Goal: Obtain resource: Download file/media

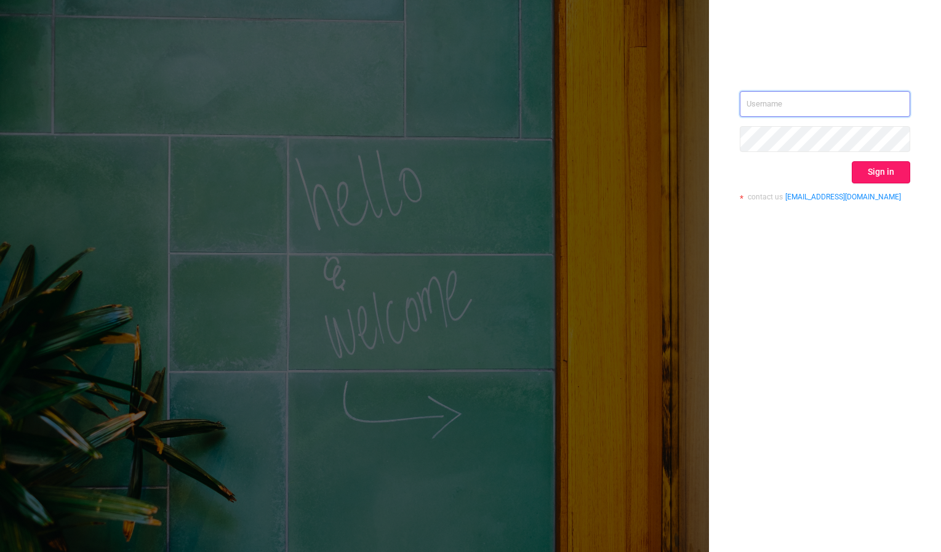
type input "[PERSON_NAME][EMAIL_ADDRESS][DOMAIN_NAME]"
click at [877, 167] on button "Sign in" at bounding box center [881, 172] width 58 height 22
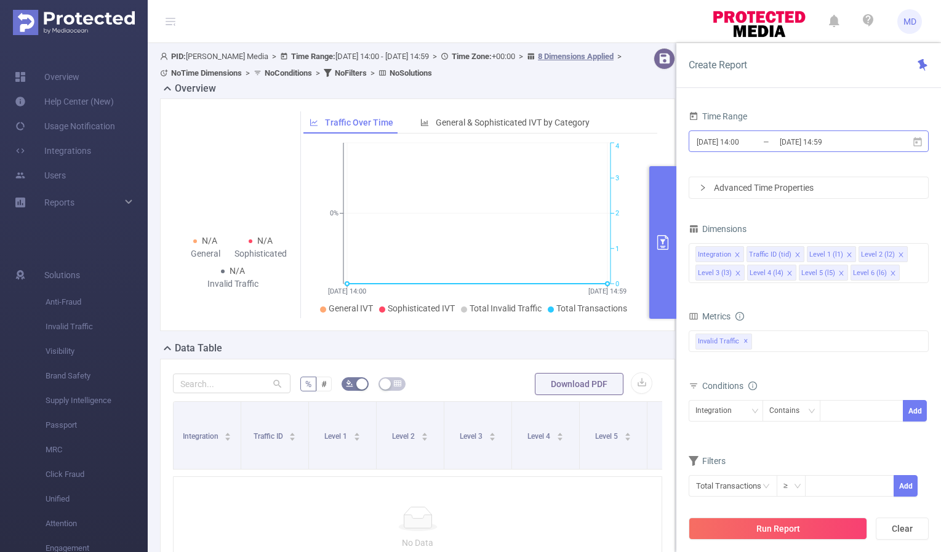
click at [722, 143] on input "[DATE] 14:00" at bounding box center [746, 142] width 100 height 17
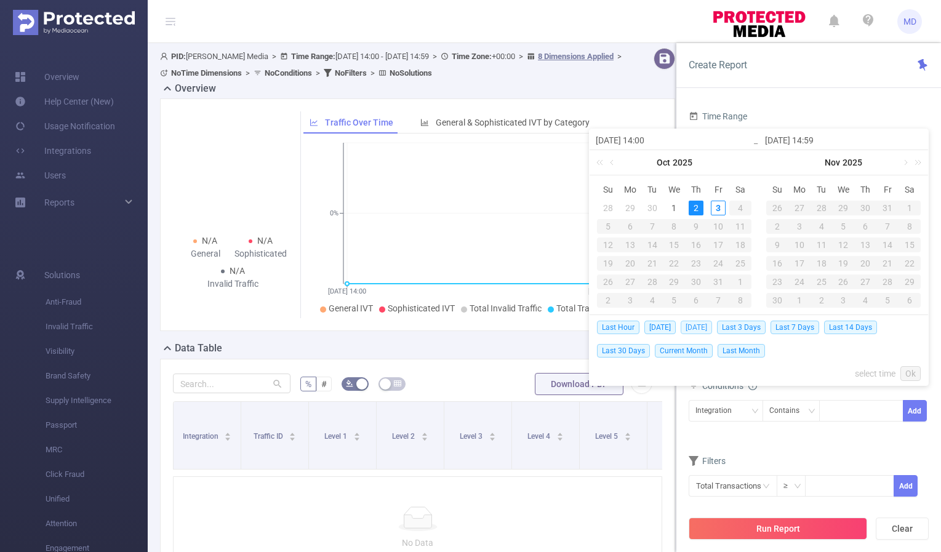
click at [695, 329] on span "[DATE]" at bounding box center [696, 328] width 31 height 14
type input "[DATE] 00:00"
type input "[DATE] 23:59"
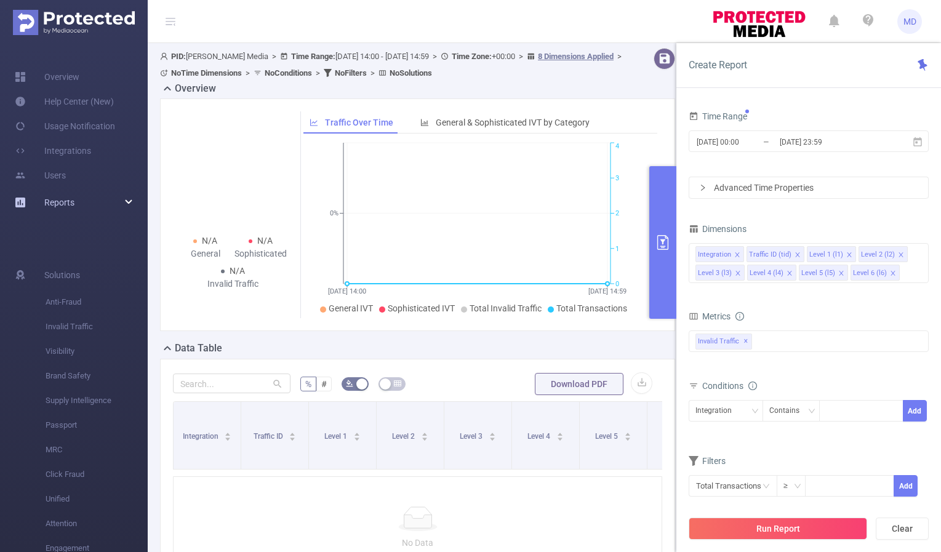
click at [55, 209] on link "Reports" at bounding box center [59, 202] width 30 height 25
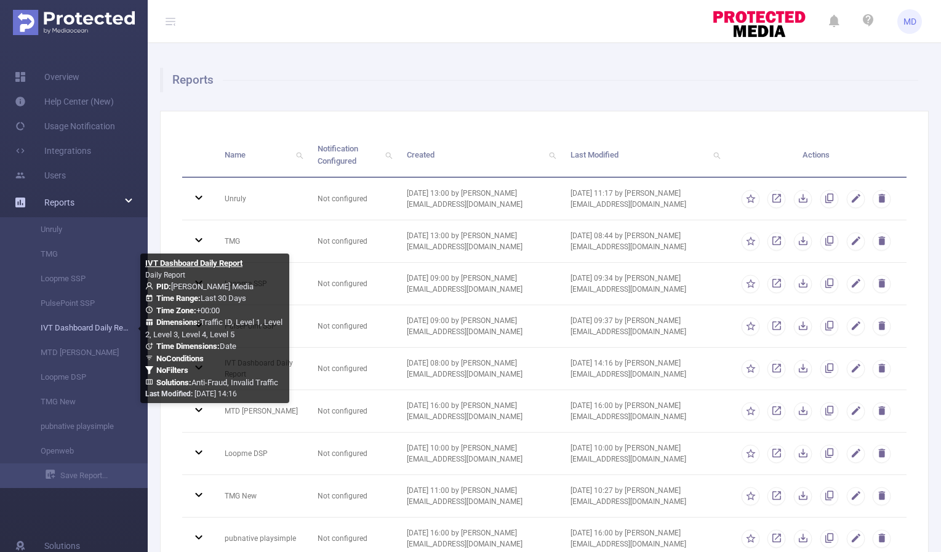
click at [78, 329] on link "IVT Dashboard Daily Report" at bounding box center [79, 328] width 108 height 25
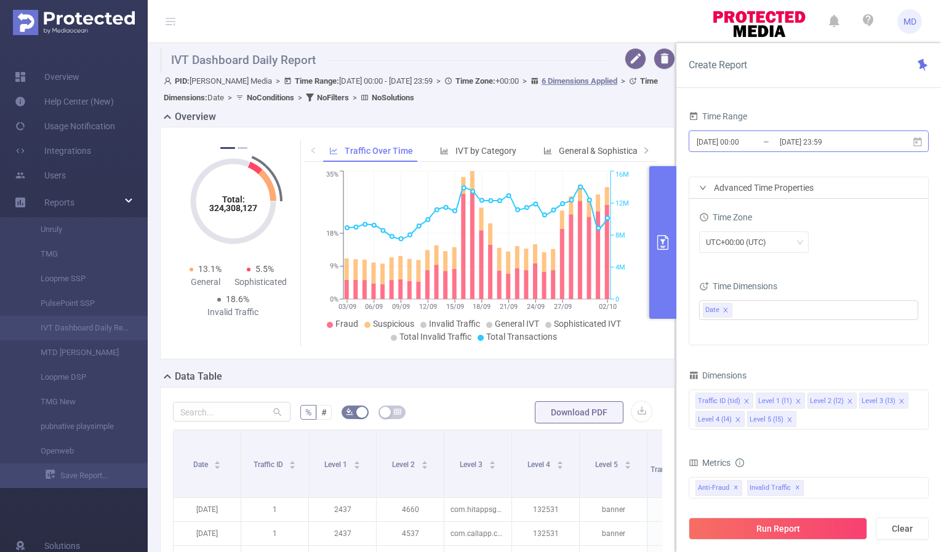
click at [734, 144] on input "[DATE] 00:00" at bounding box center [746, 142] width 100 height 17
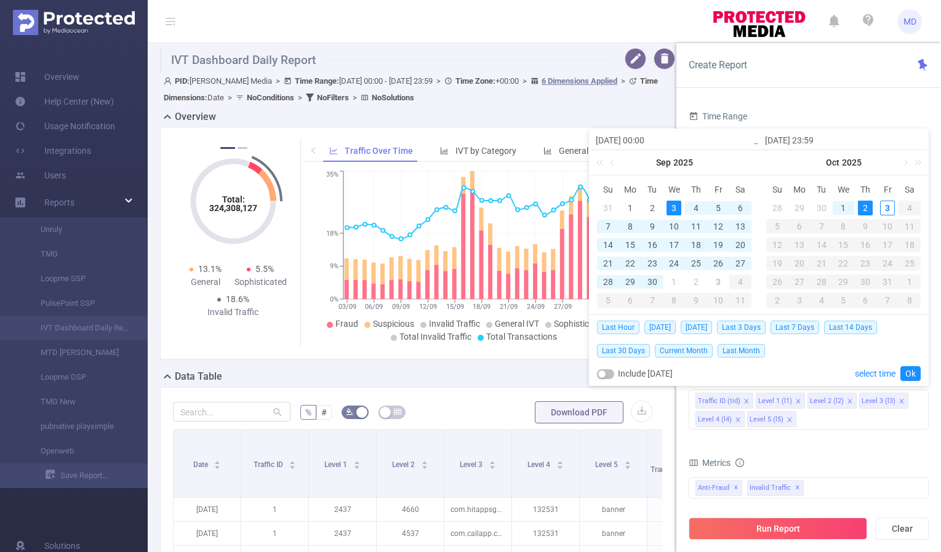
click at [865, 208] on div "2" at bounding box center [865, 208] width 15 height 15
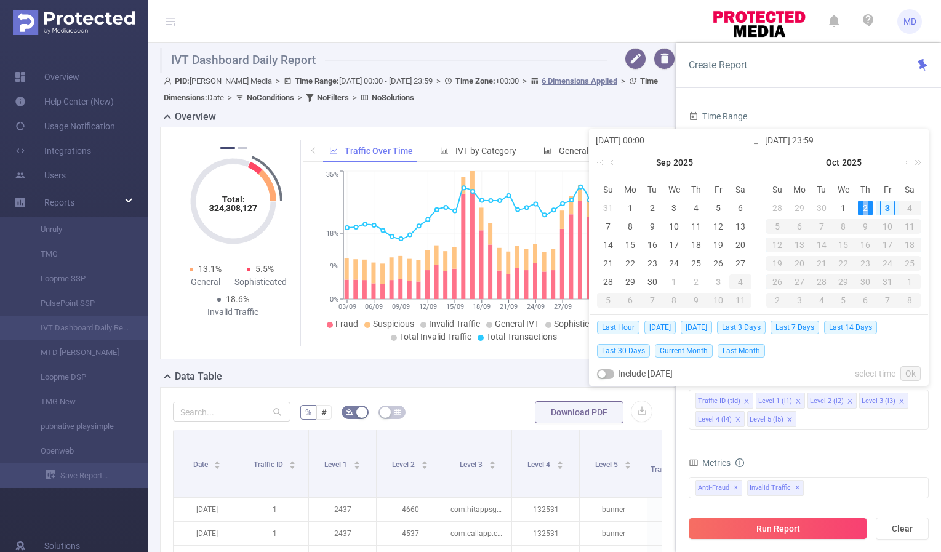
click at [865, 208] on div "2" at bounding box center [865, 208] width 15 height 15
type input "[DATE] 00:00"
click at [913, 370] on link "Ok" at bounding box center [911, 373] width 20 height 15
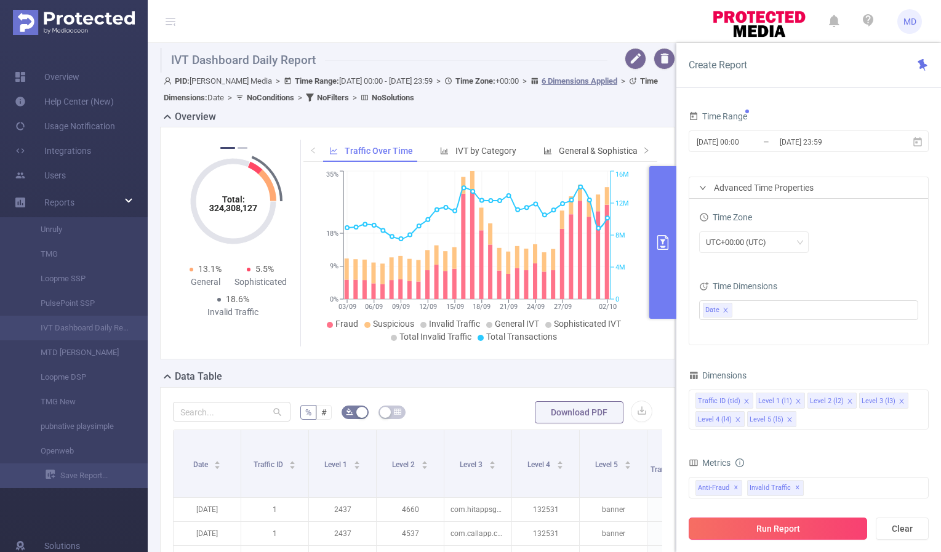
click at [768, 529] on button "Run Report" at bounding box center [778, 529] width 179 height 22
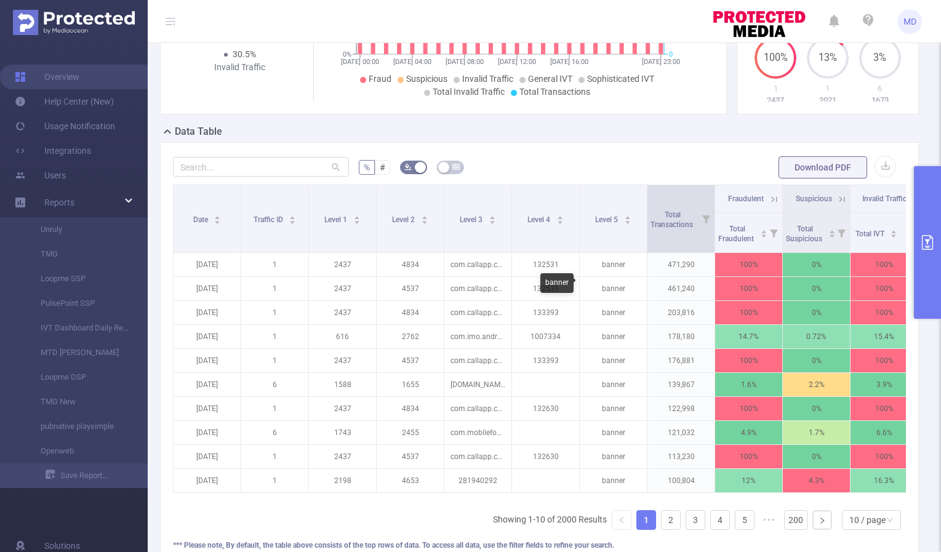
scroll to position [198, 0]
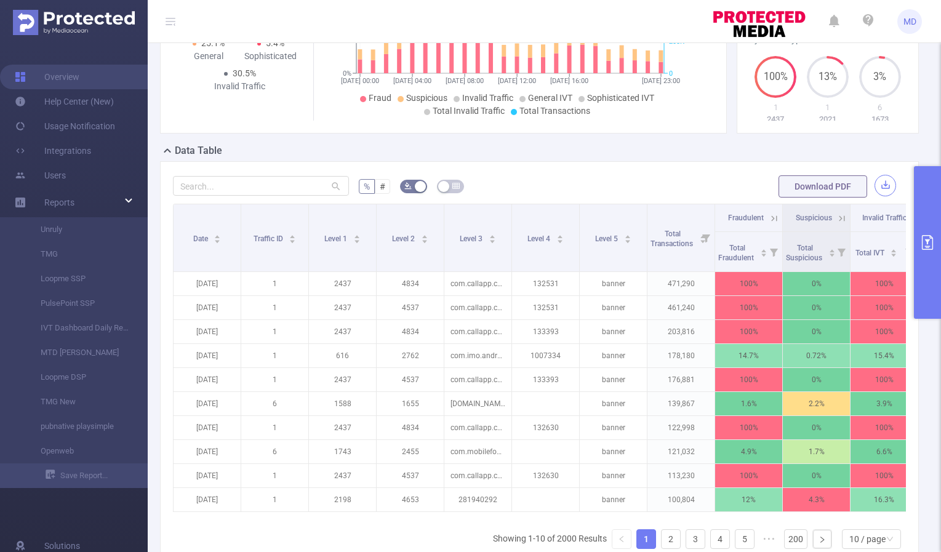
click at [880, 184] on button "button" at bounding box center [886, 186] width 22 height 22
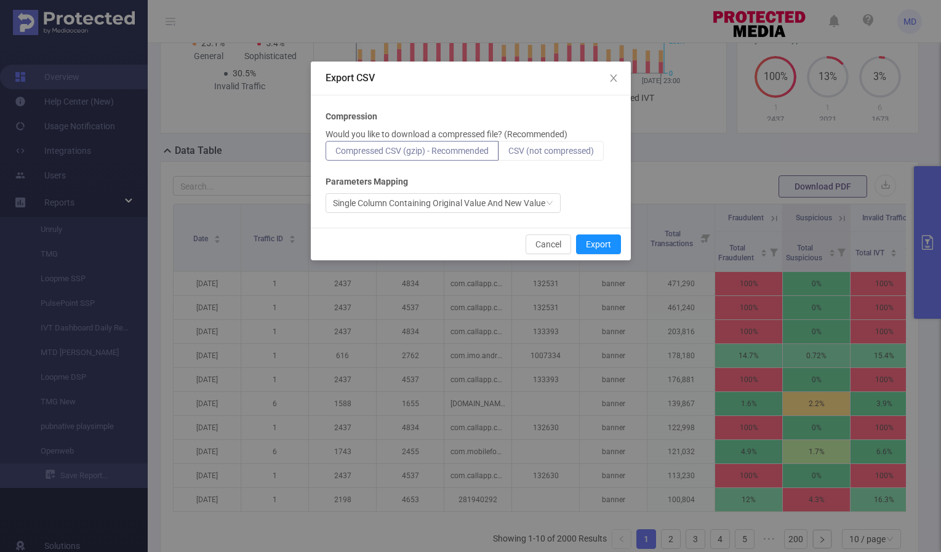
click at [560, 150] on span "CSV (not compressed)" at bounding box center [552, 151] width 86 height 10
click at [509, 154] on input "CSV (not compressed)" at bounding box center [509, 154] width 0 height 0
click at [602, 240] on button "Export" at bounding box center [598, 245] width 45 height 20
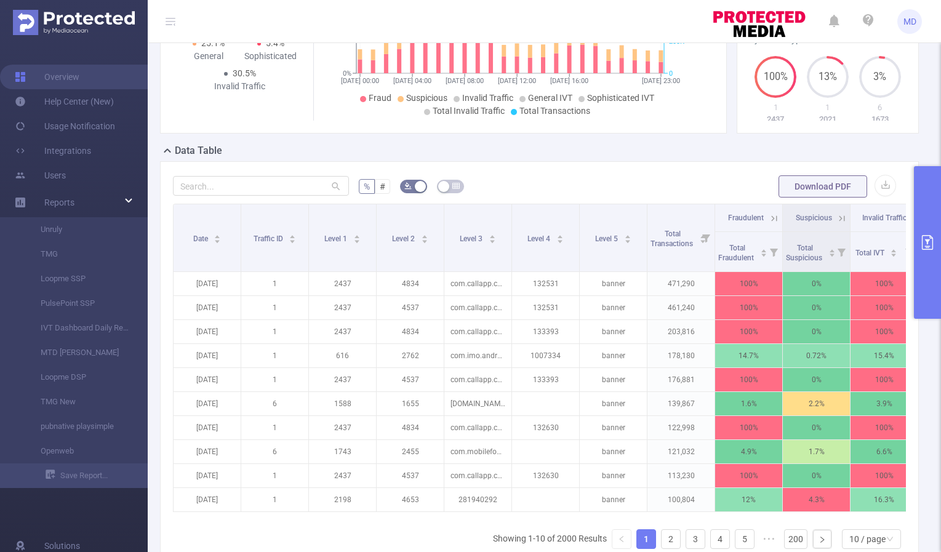
click at [930, 241] on icon "primary" at bounding box center [928, 242] width 15 height 15
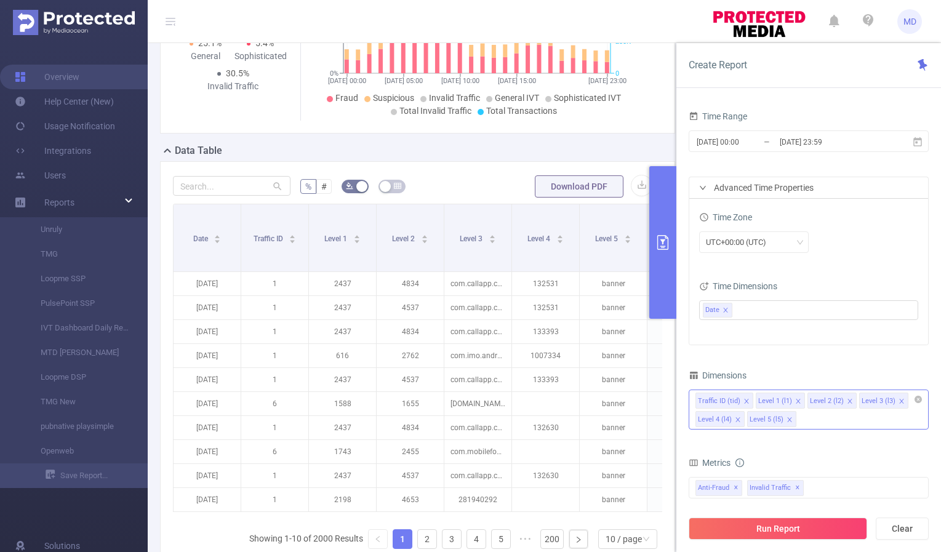
click at [788, 419] on icon "icon: close" at bounding box center [790, 420] width 6 height 6
click at [847, 400] on icon "icon: close" at bounding box center [850, 401] width 6 height 6
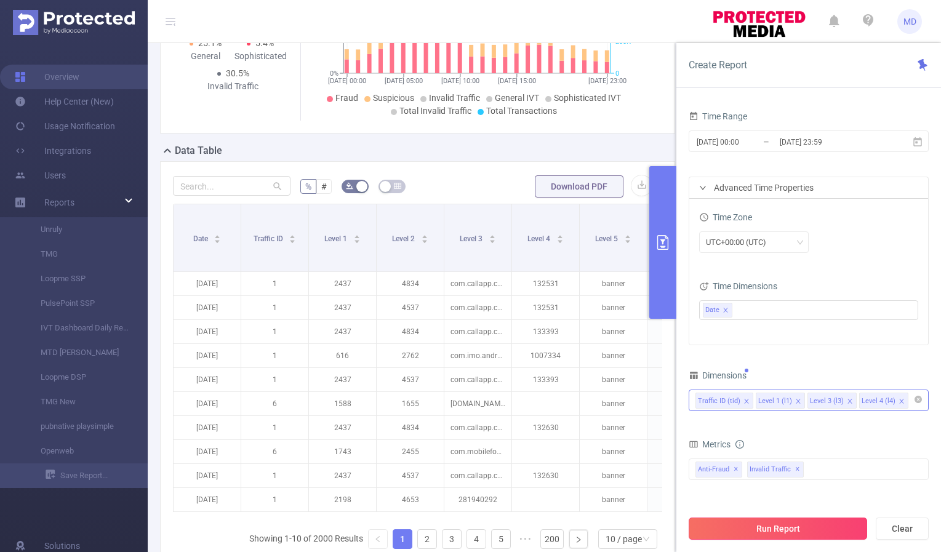
click at [782, 522] on button "Run Report" at bounding box center [778, 529] width 179 height 22
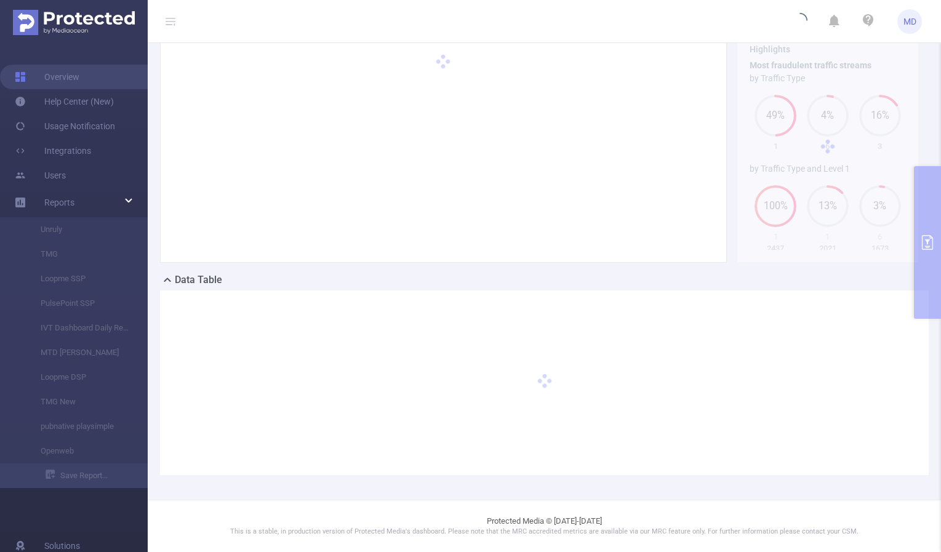
scroll to position [68, 0]
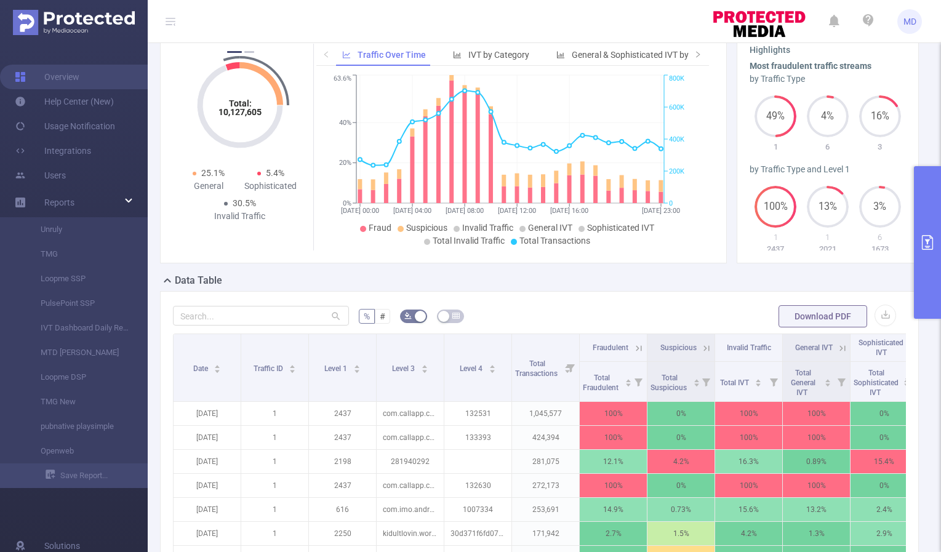
scroll to position [339, 0]
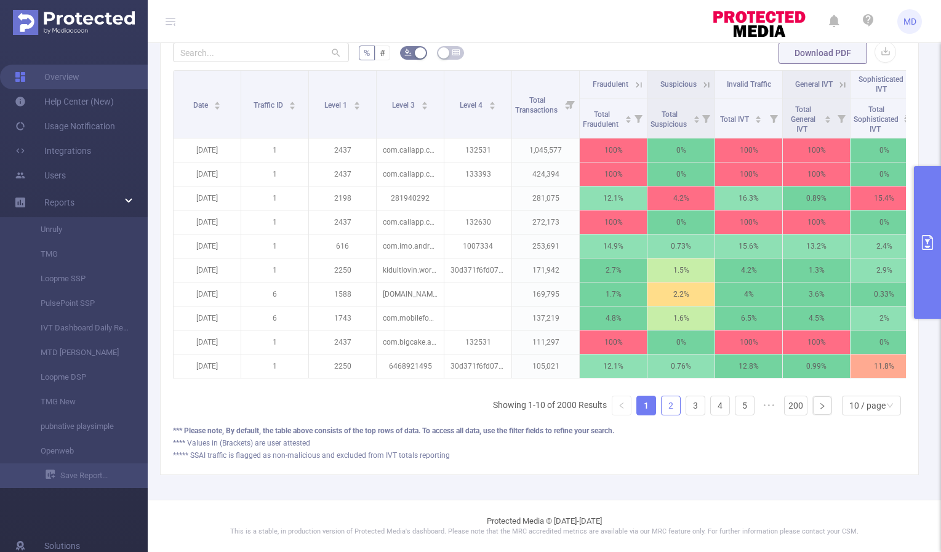
click at [662, 408] on link "2" at bounding box center [671, 406] width 18 height 18
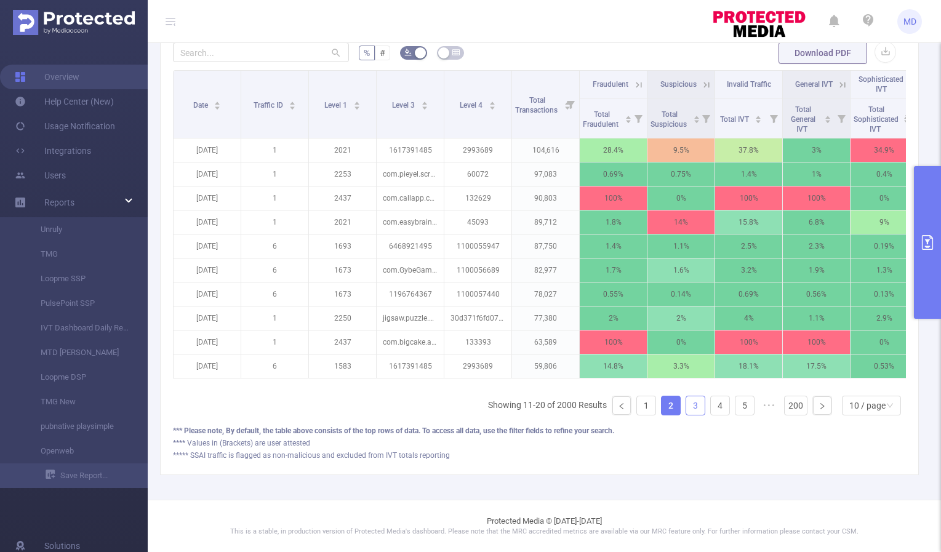
click at [687, 408] on link "3" at bounding box center [696, 406] width 18 height 18
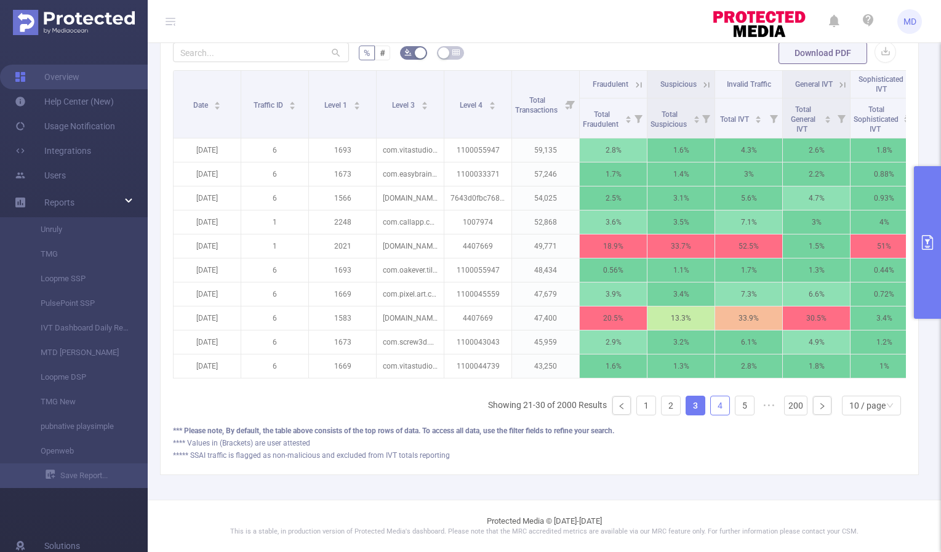
click at [716, 405] on link "4" at bounding box center [720, 406] width 18 height 18
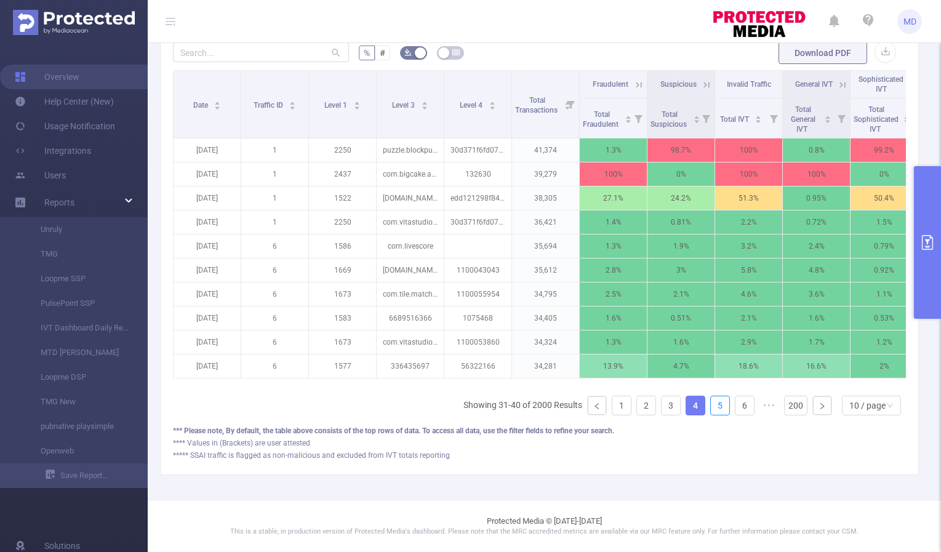
click at [716, 405] on link "5" at bounding box center [720, 406] width 18 height 18
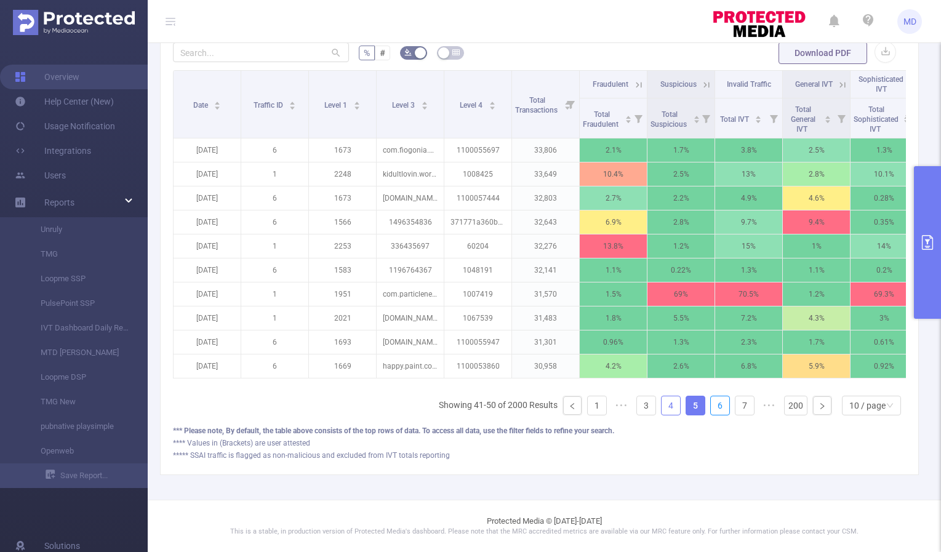
click at [716, 405] on link "6" at bounding box center [720, 406] width 18 height 18
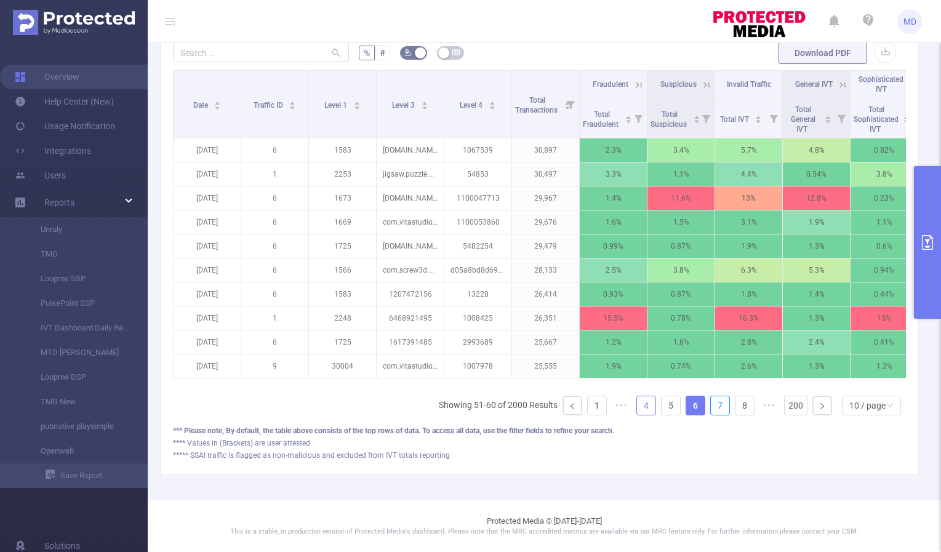
click at [716, 405] on link "7" at bounding box center [720, 406] width 18 height 18
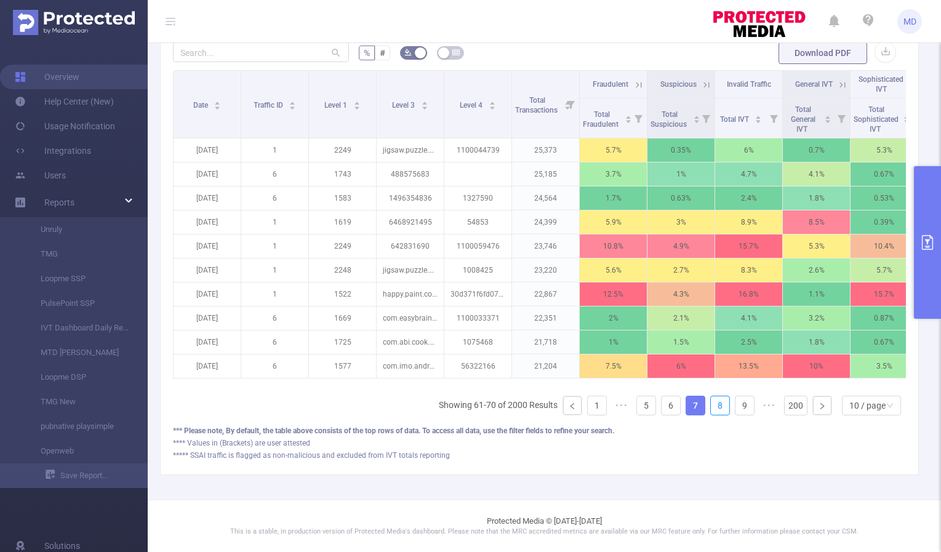
click at [716, 405] on link "8" at bounding box center [720, 406] width 18 height 18
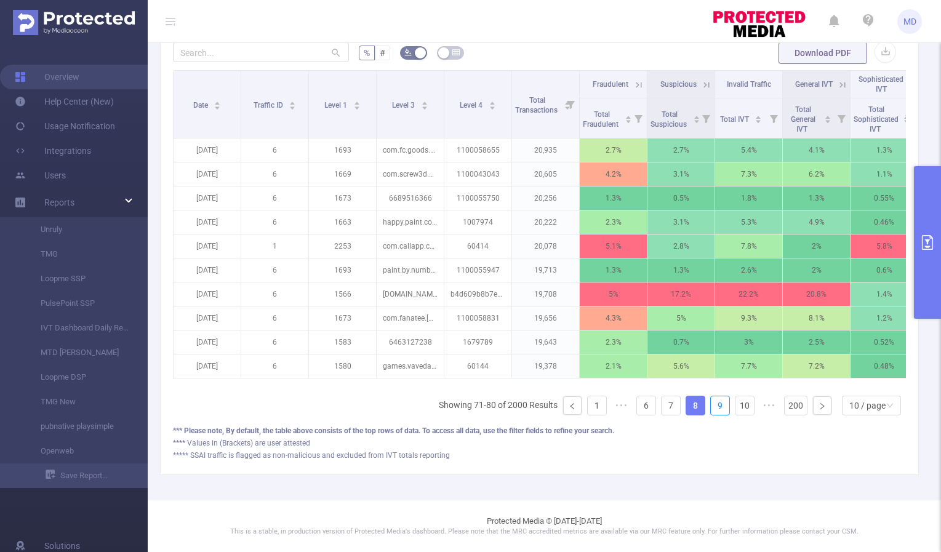
click at [716, 405] on link "9" at bounding box center [720, 406] width 18 height 18
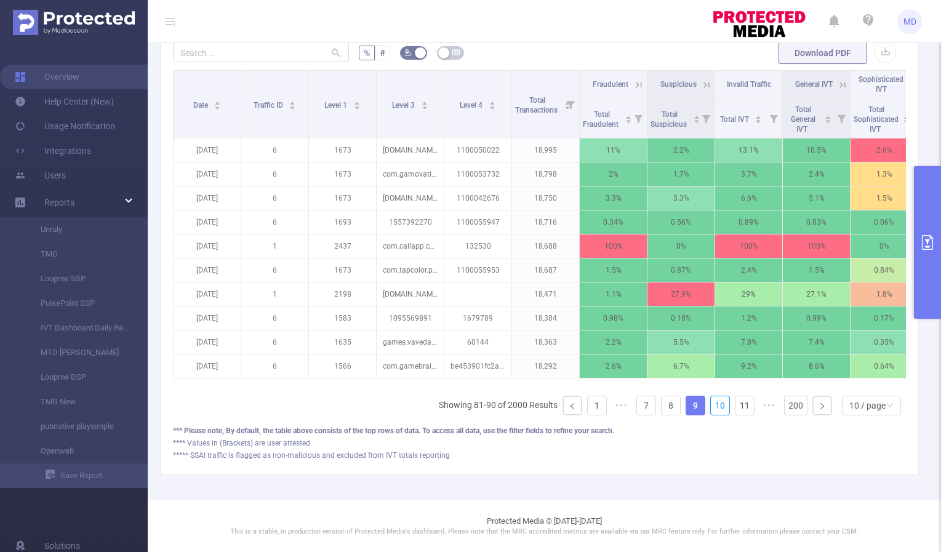
click at [716, 405] on link "10" at bounding box center [720, 406] width 18 height 18
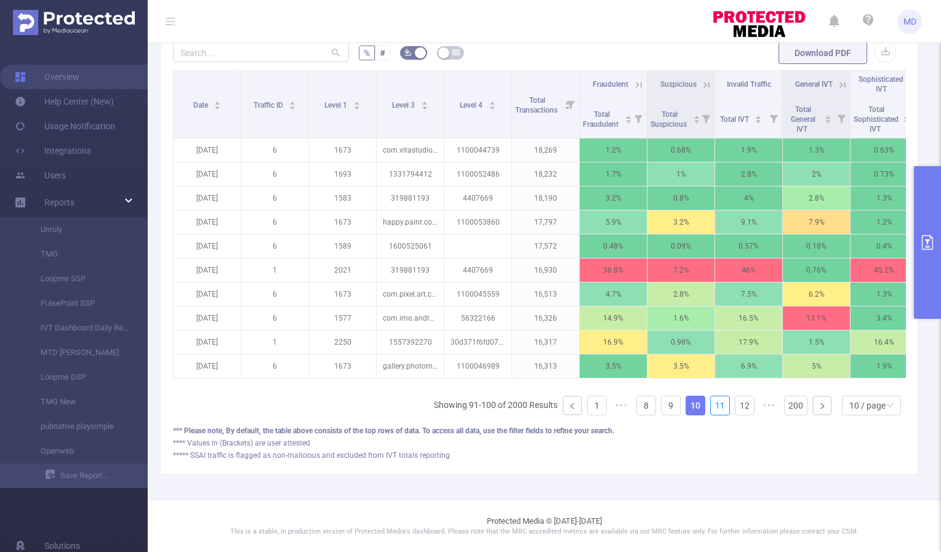
click at [716, 405] on link "11" at bounding box center [720, 406] width 18 height 18
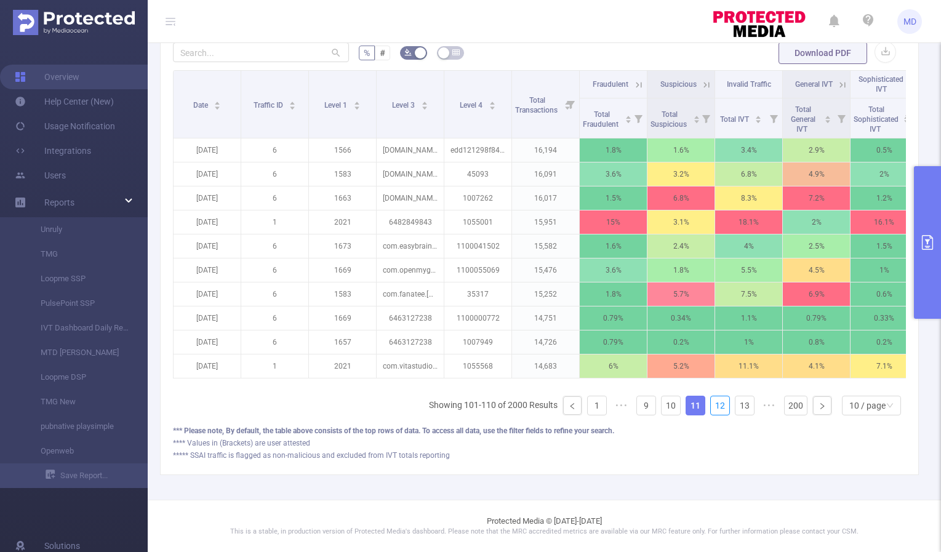
click at [716, 405] on link "12" at bounding box center [720, 406] width 18 height 18
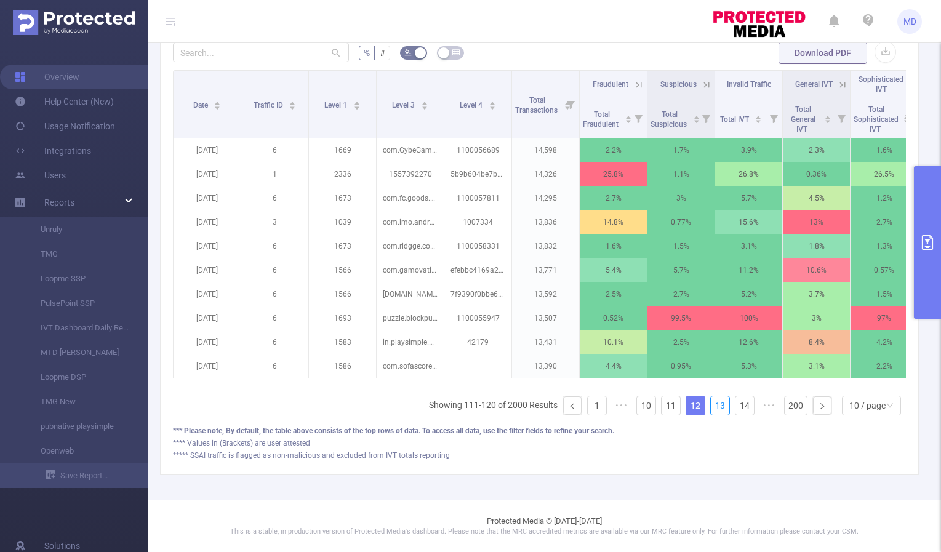
click at [716, 405] on link "13" at bounding box center [720, 406] width 18 height 18
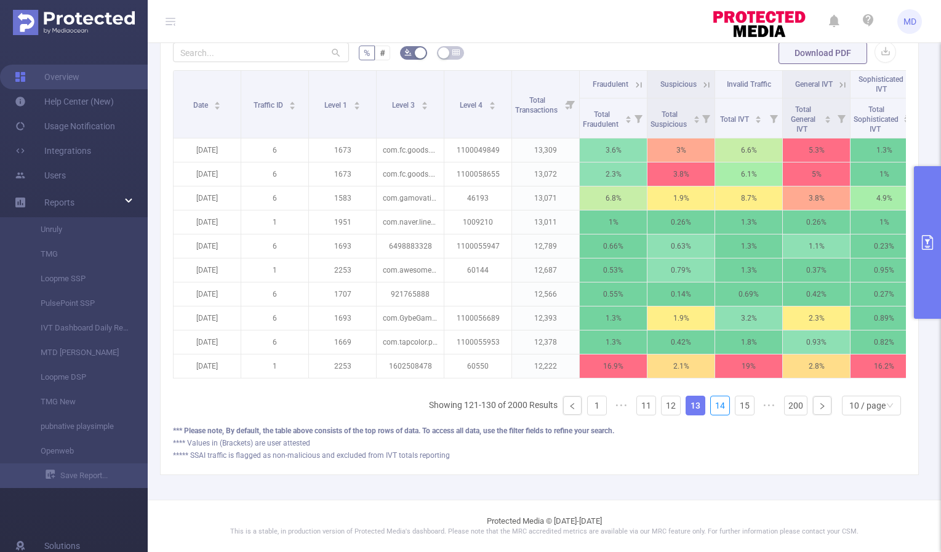
click at [716, 405] on link "14" at bounding box center [720, 406] width 18 height 18
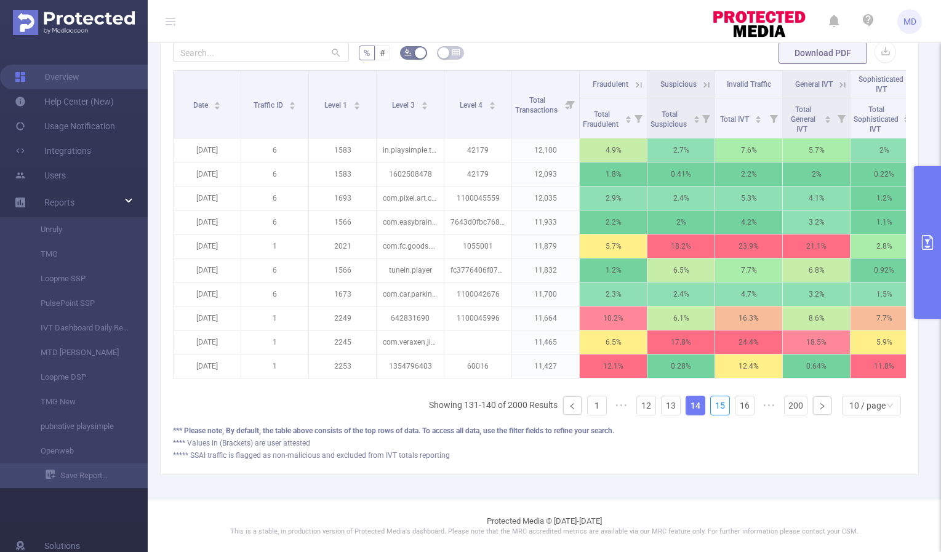
click at [716, 405] on link "15" at bounding box center [720, 406] width 18 height 18
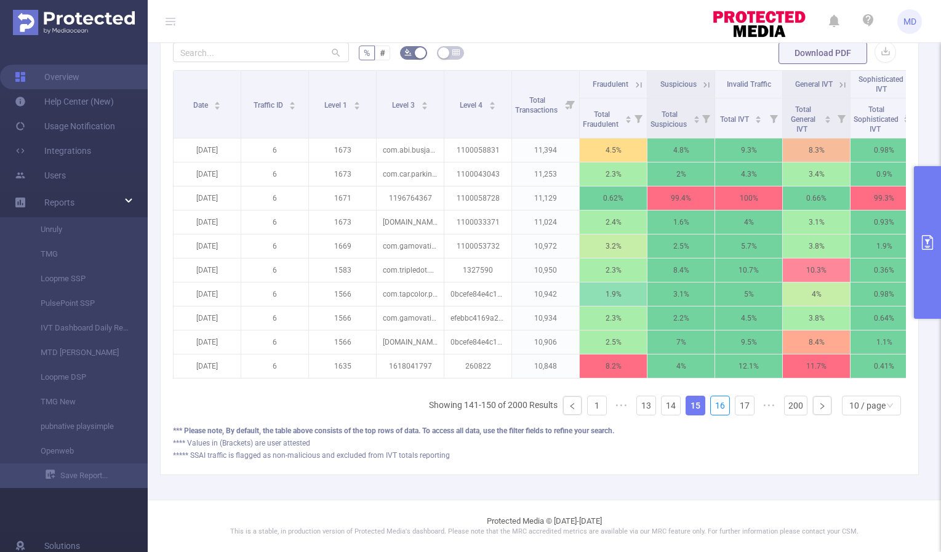
click at [716, 405] on link "16" at bounding box center [720, 406] width 18 height 18
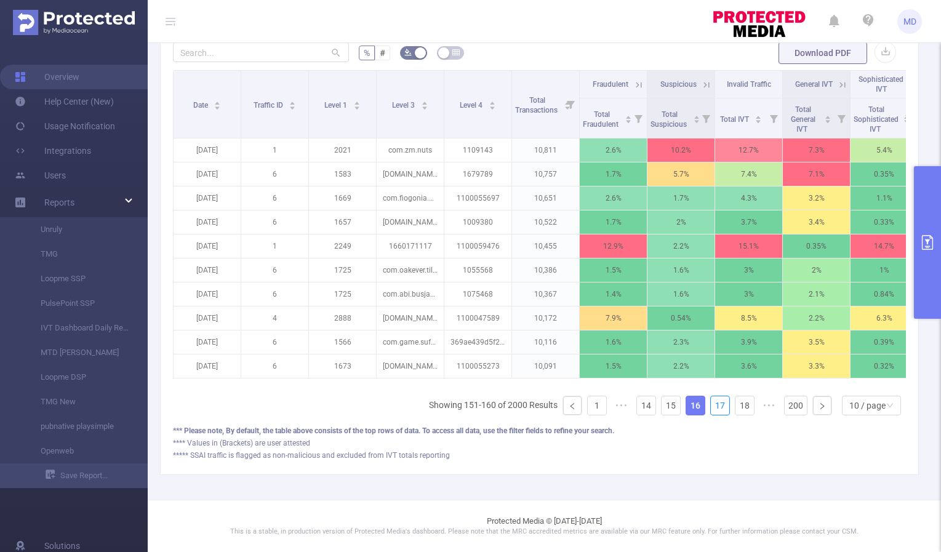
click at [716, 405] on link "17" at bounding box center [720, 406] width 18 height 18
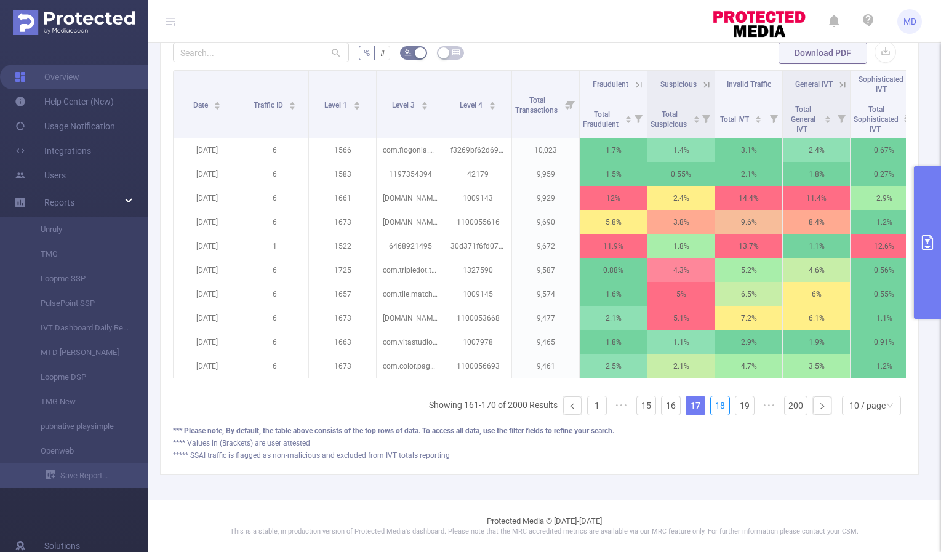
click at [716, 405] on link "18" at bounding box center [720, 406] width 18 height 18
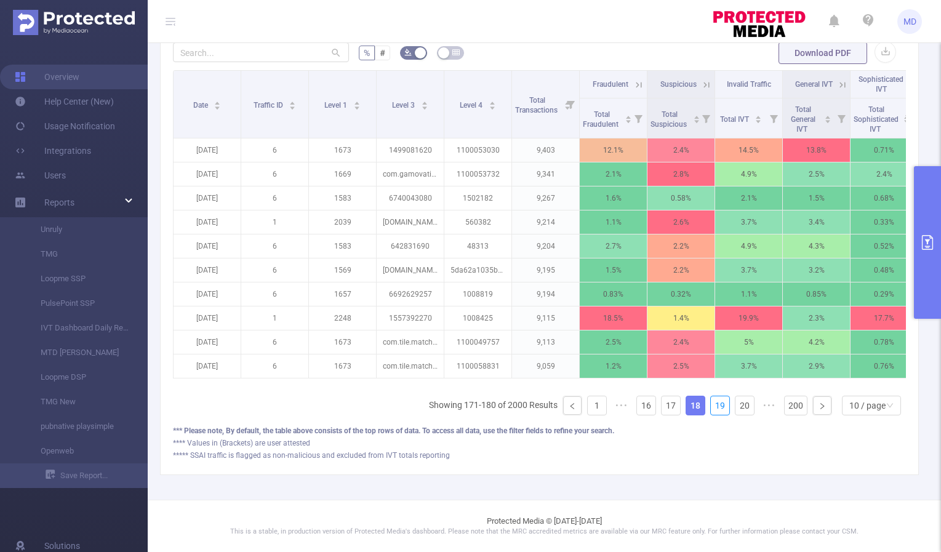
click at [716, 405] on link "19" at bounding box center [720, 406] width 18 height 18
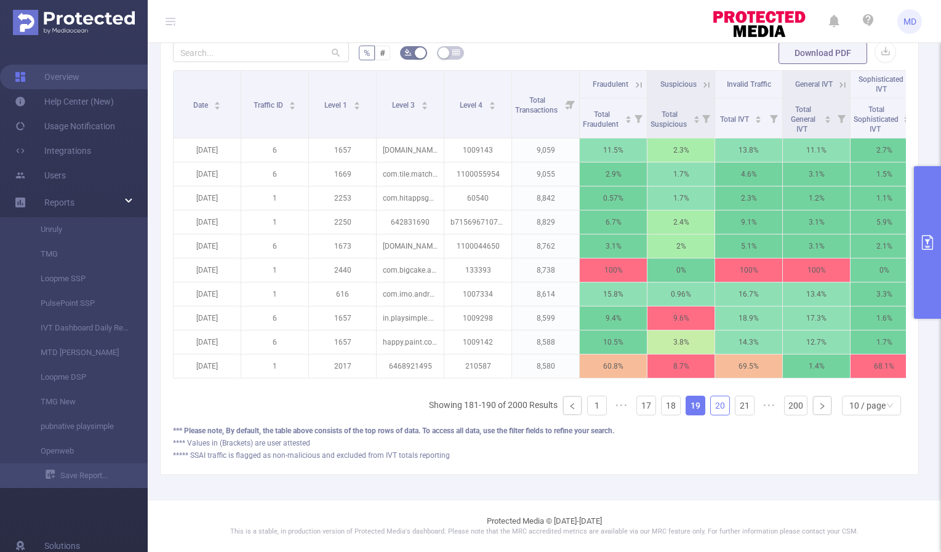
click at [712, 409] on link "20" at bounding box center [720, 406] width 18 height 18
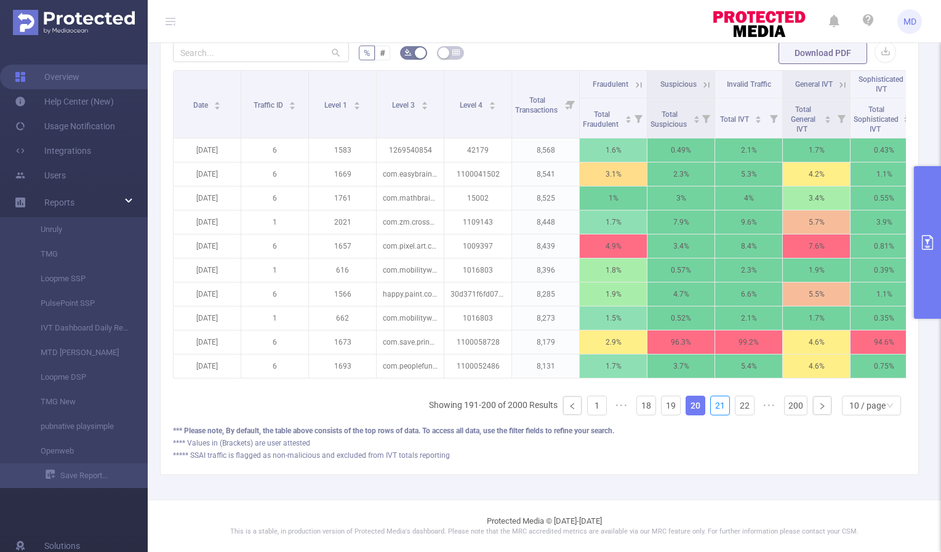
click at [712, 409] on link "21" at bounding box center [720, 406] width 18 height 18
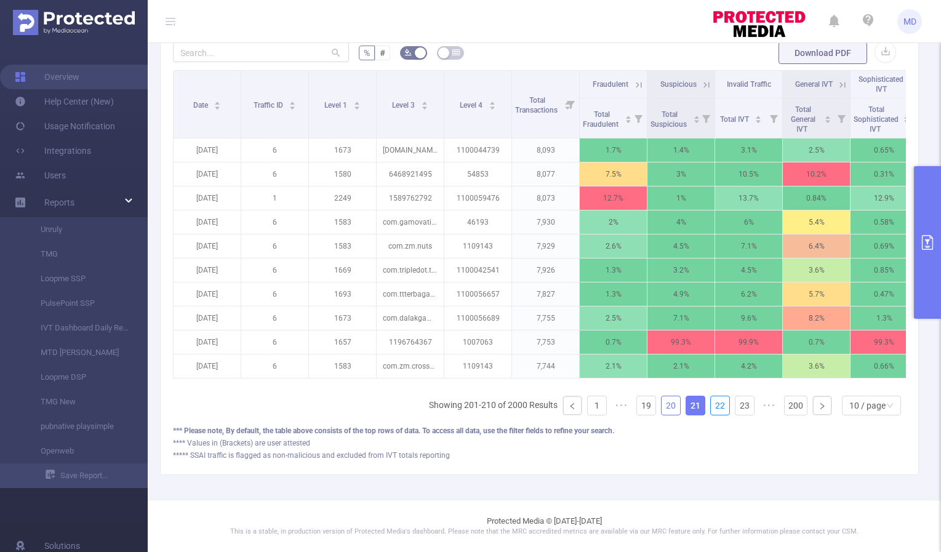
click at [712, 409] on link "22" at bounding box center [720, 406] width 18 height 18
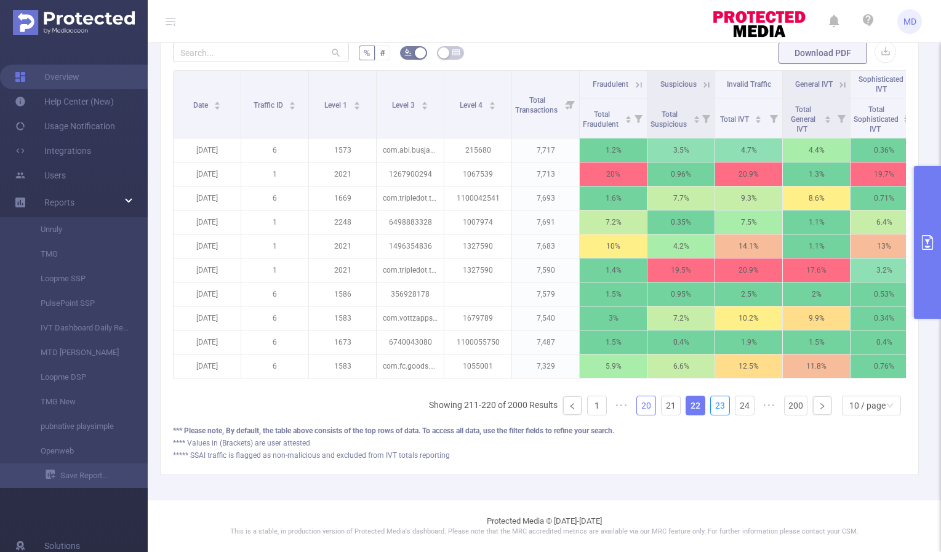
click at [712, 409] on link "23" at bounding box center [720, 406] width 18 height 18
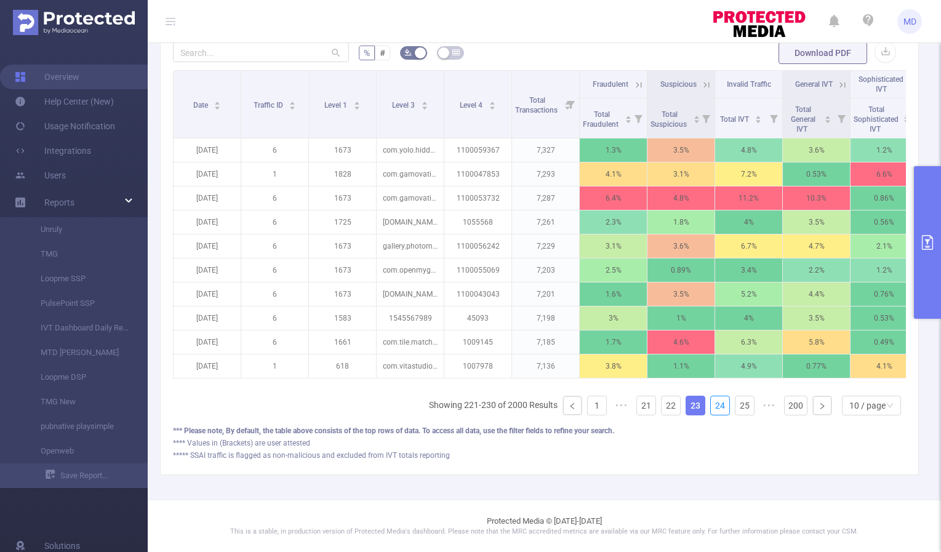
click at [712, 409] on link "24" at bounding box center [720, 406] width 18 height 18
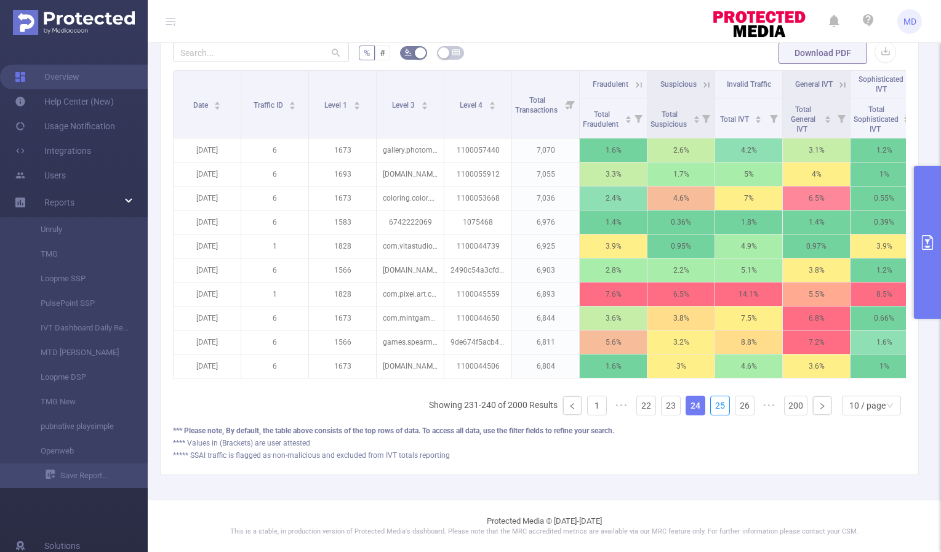
click at [712, 409] on link "25" at bounding box center [720, 406] width 18 height 18
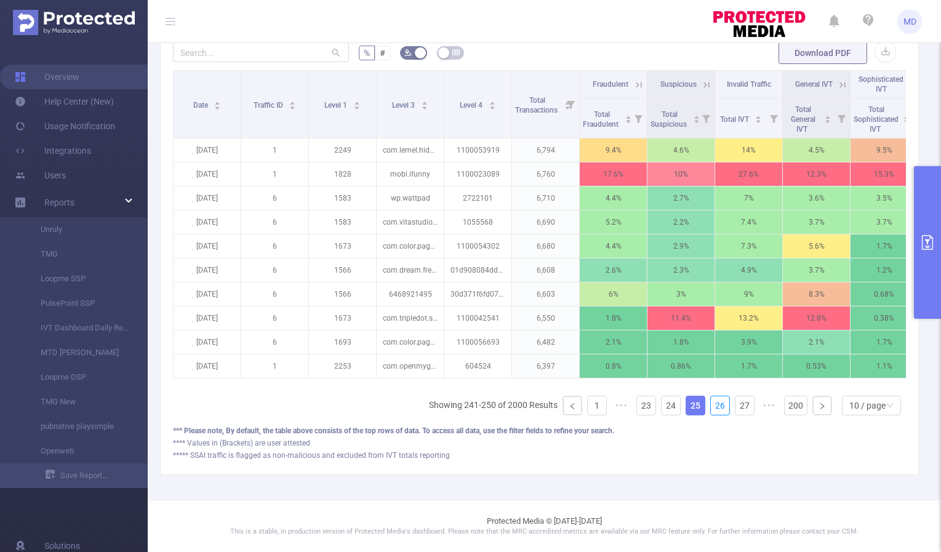
click at [712, 409] on link "26" at bounding box center [720, 406] width 18 height 18
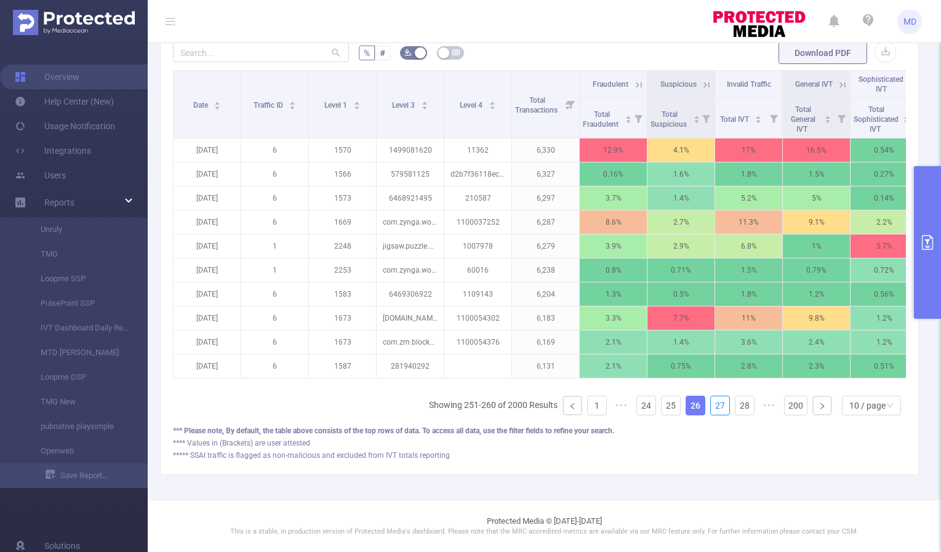
click at [712, 409] on link "27" at bounding box center [720, 406] width 18 height 18
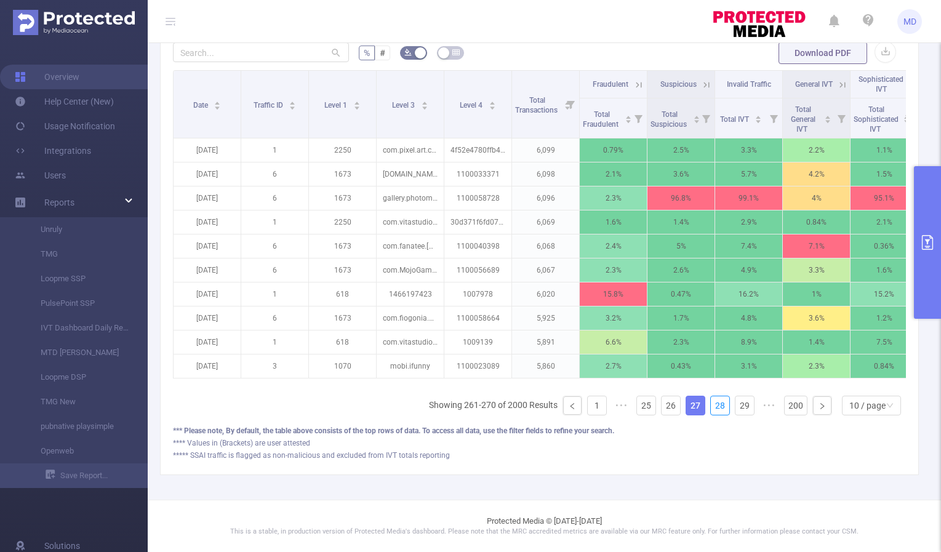
click at [712, 409] on link "28" at bounding box center [720, 406] width 18 height 18
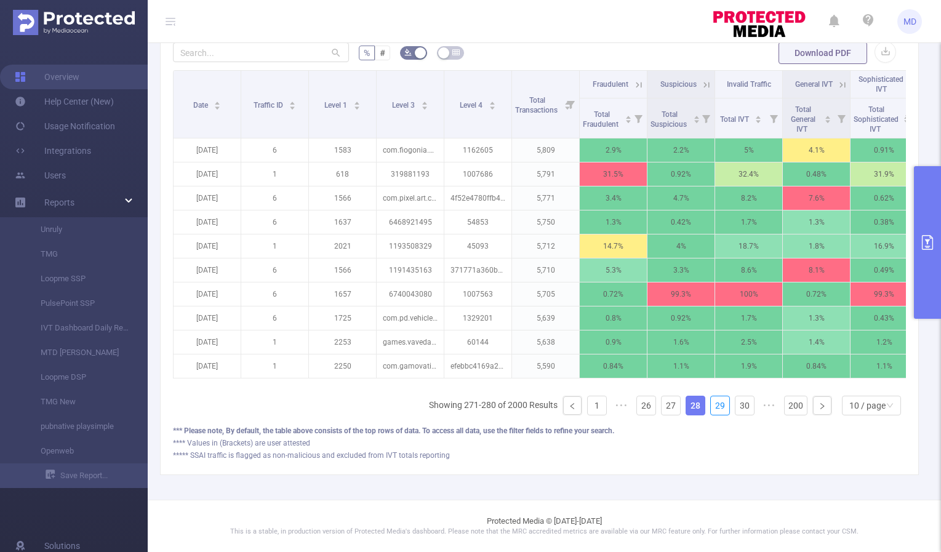
click at [712, 409] on link "29" at bounding box center [720, 406] width 18 height 18
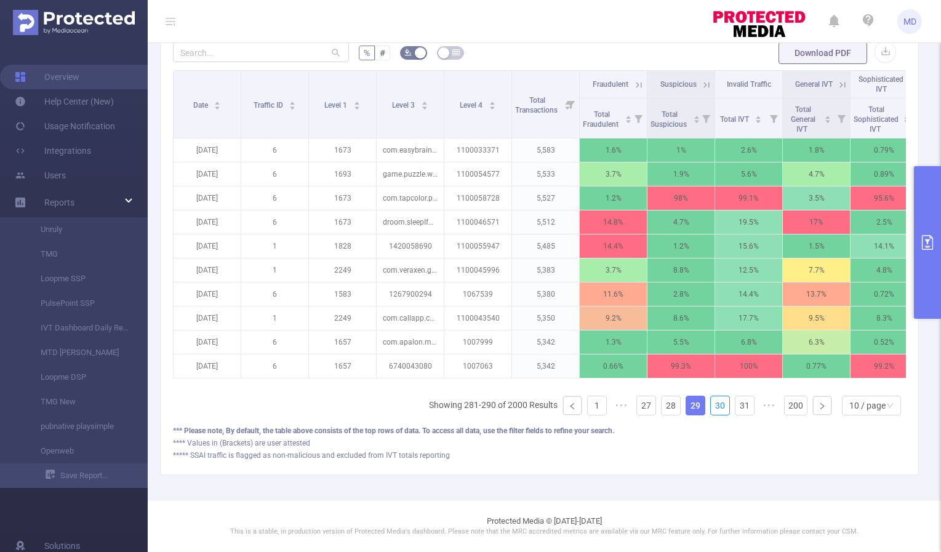
click at [712, 409] on link "30" at bounding box center [720, 406] width 18 height 18
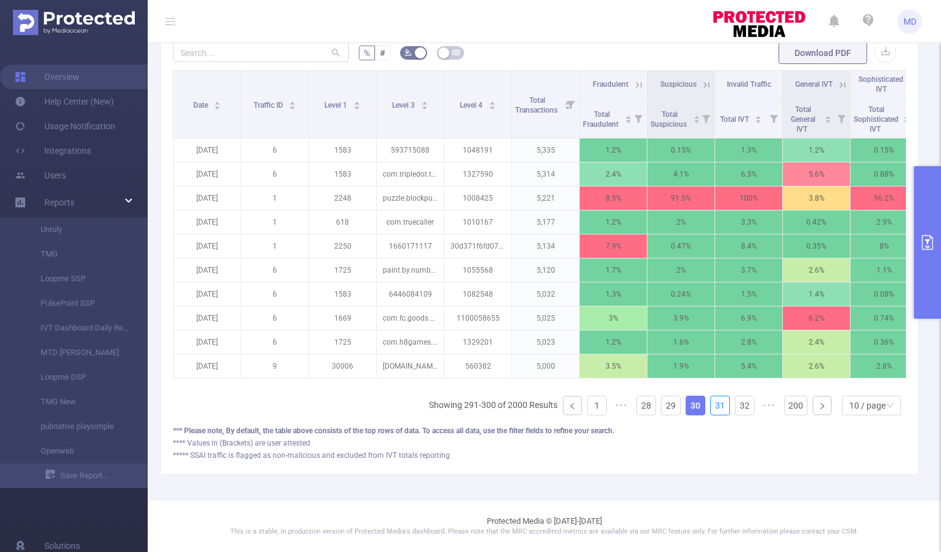
click at [712, 409] on link "31" at bounding box center [720, 406] width 18 height 18
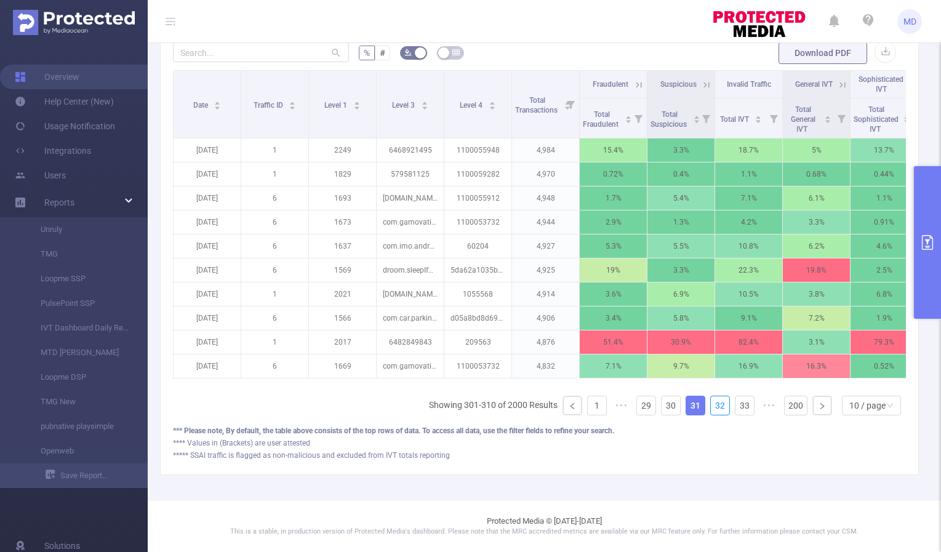
click at [712, 409] on link "32" at bounding box center [720, 406] width 18 height 18
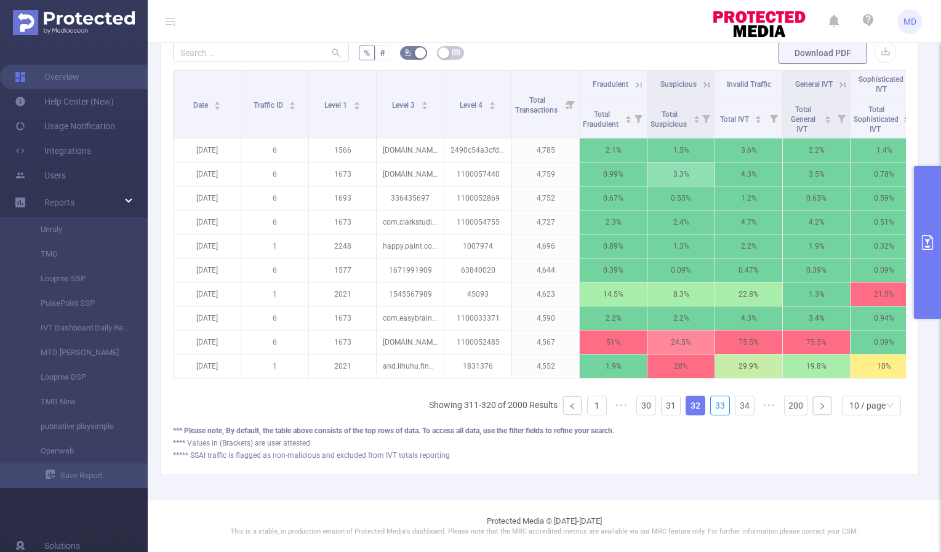
click at [712, 409] on link "33" at bounding box center [720, 406] width 18 height 18
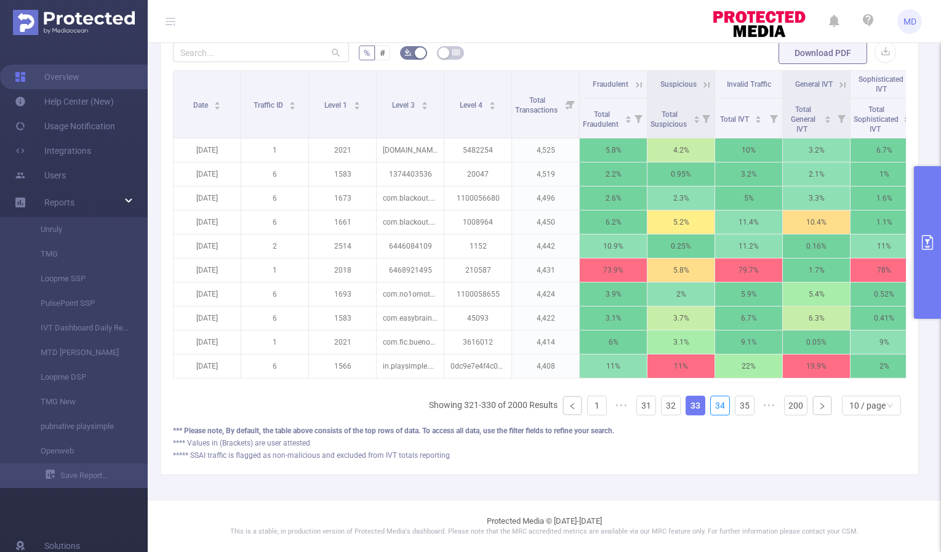
click at [712, 409] on link "34" at bounding box center [720, 406] width 18 height 18
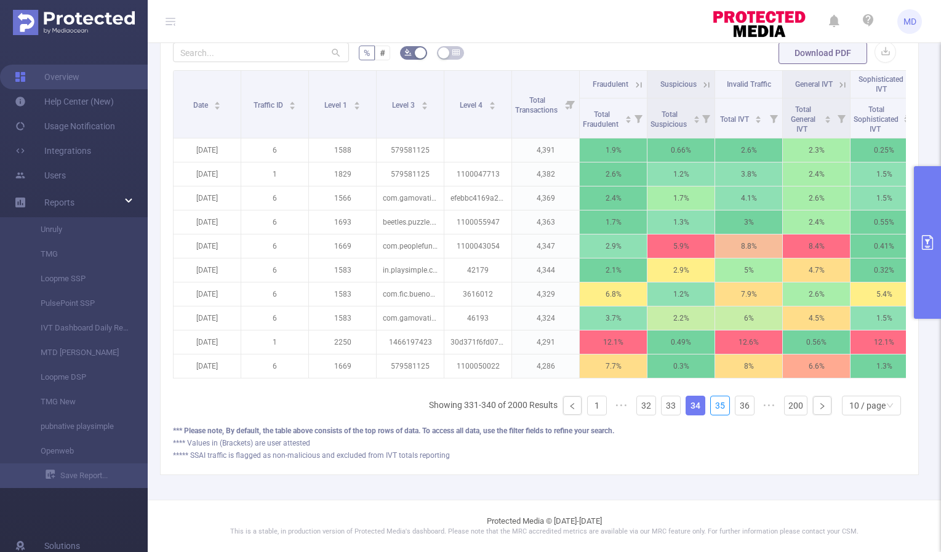
click at [712, 409] on link "35" at bounding box center [720, 406] width 18 height 18
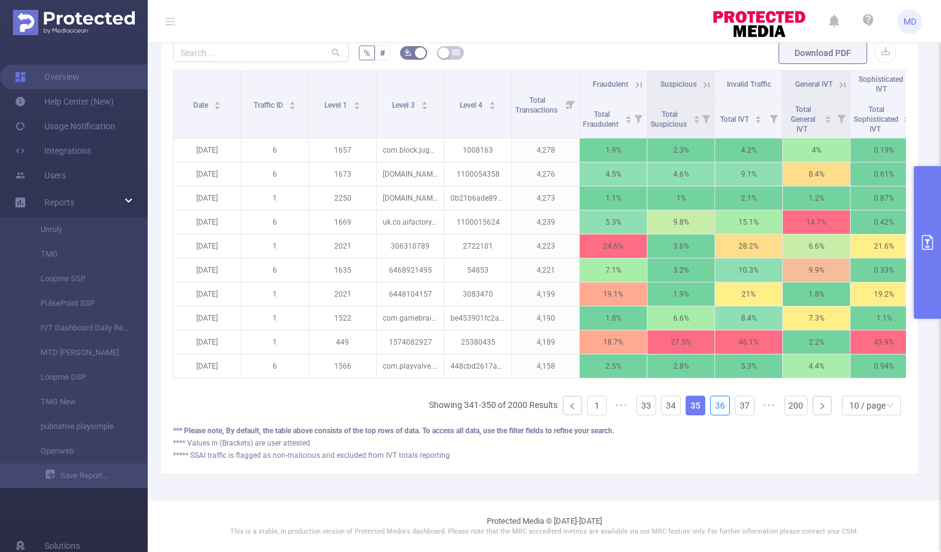
click at [712, 409] on link "36" at bounding box center [720, 406] width 18 height 18
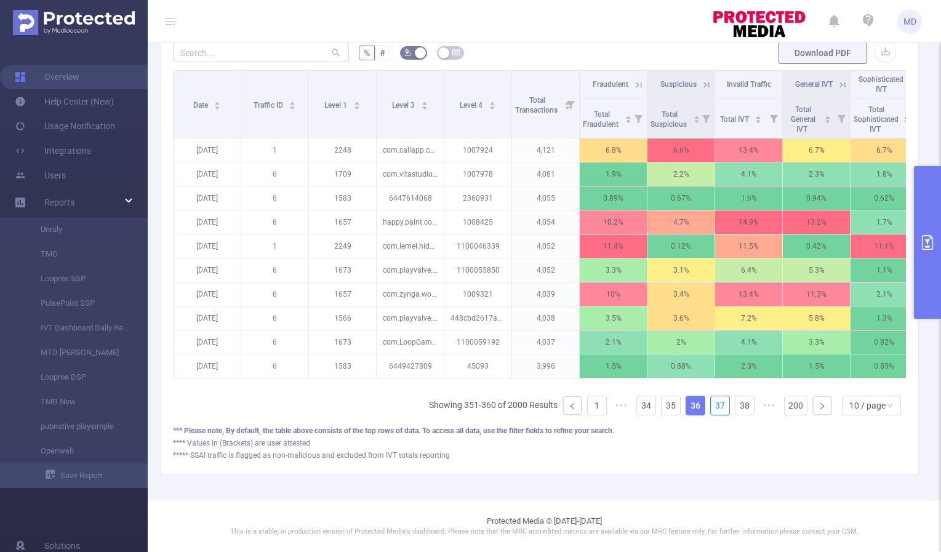
click at [712, 409] on link "37" at bounding box center [720, 406] width 18 height 18
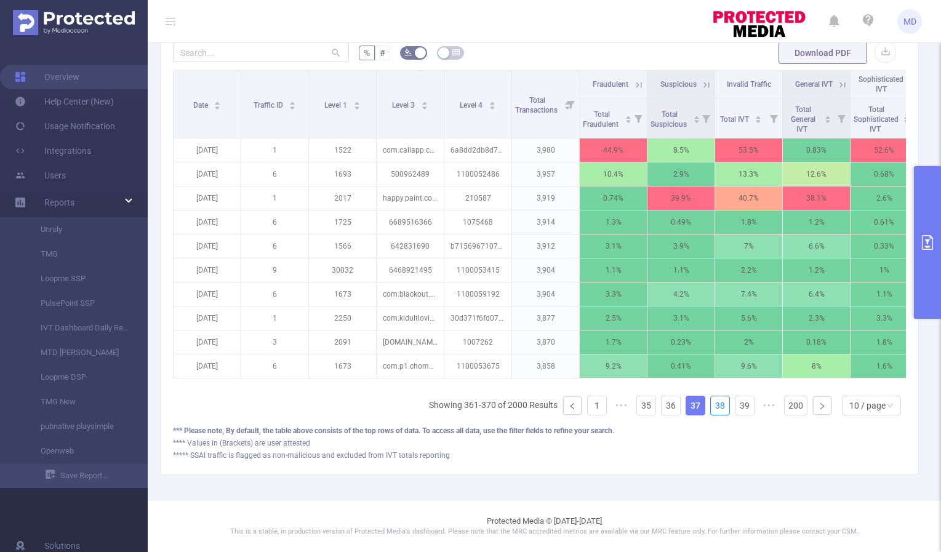
click at [712, 409] on link "38" at bounding box center [720, 406] width 18 height 18
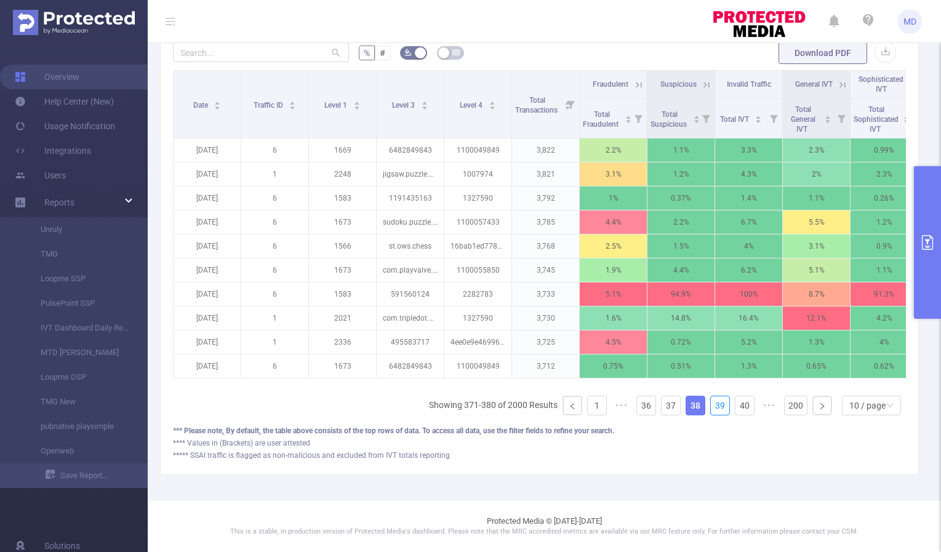
click at [712, 409] on link "39" at bounding box center [720, 406] width 18 height 18
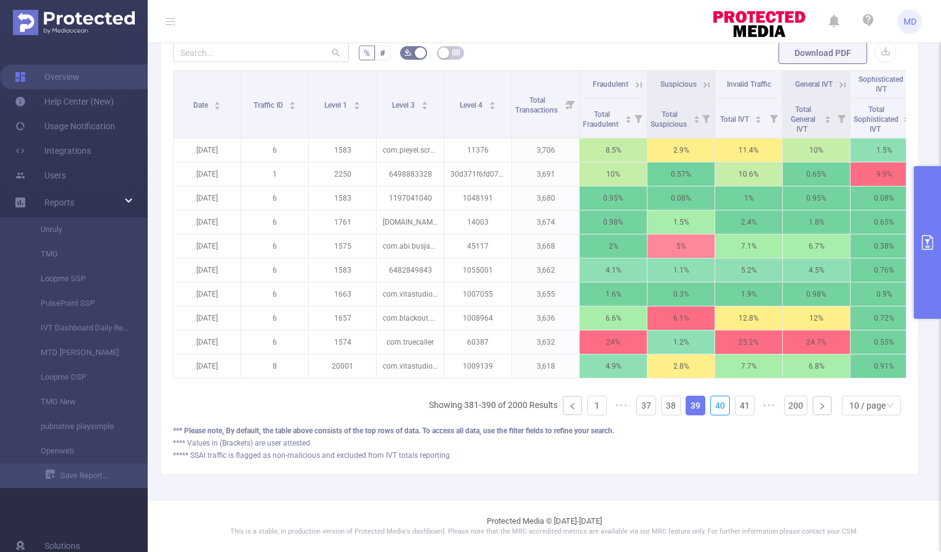
click at [712, 409] on link "40" at bounding box center [720, 406] width 18 height 18
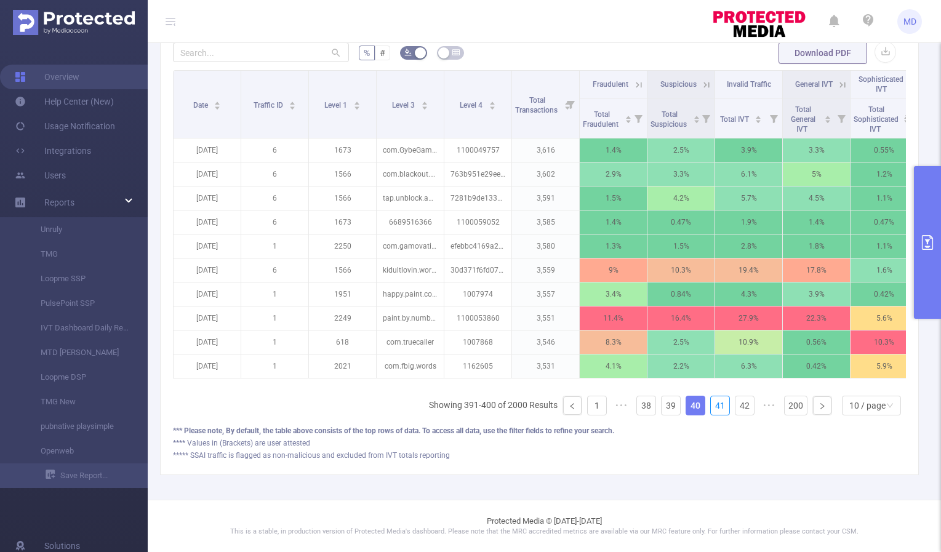
click at [712, 409] on link "41" at bounding box center [720, 406] width 18 height 18
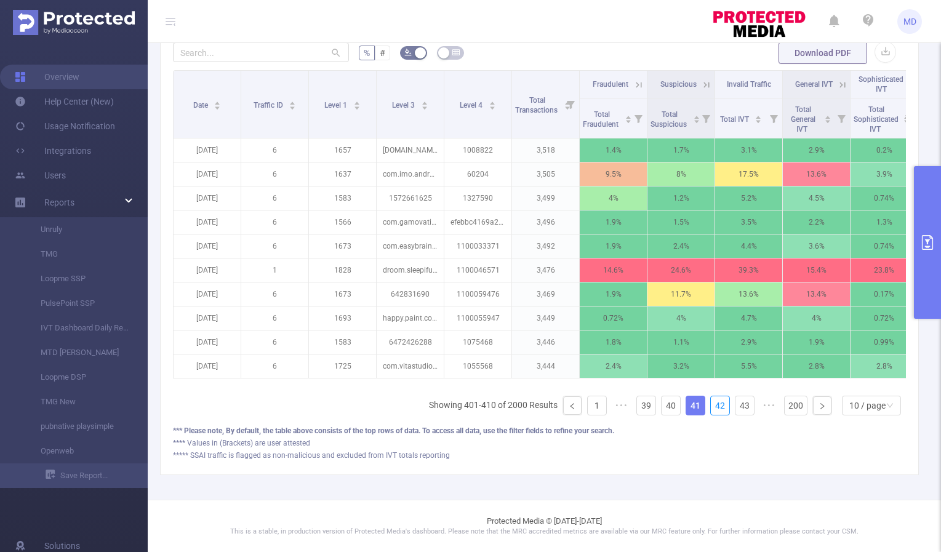
click at [712, 409] on link "42" at bounding box center [720, 406] width 18 height 18
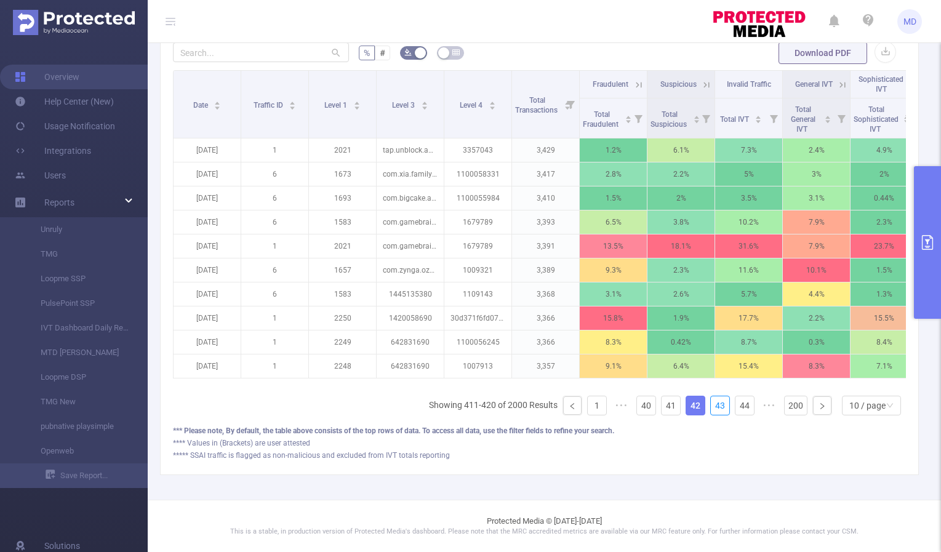
click at [712, 409] on link "43" at bounding box center [720, 406] width 18 height 18
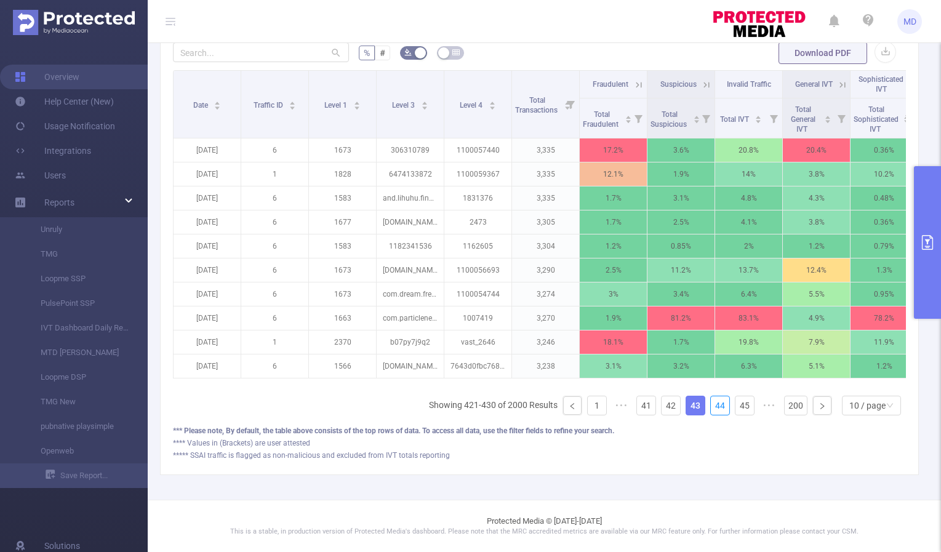
click at [712, 409] on link "44" at bounding box center [720, 406] width 18 height 18
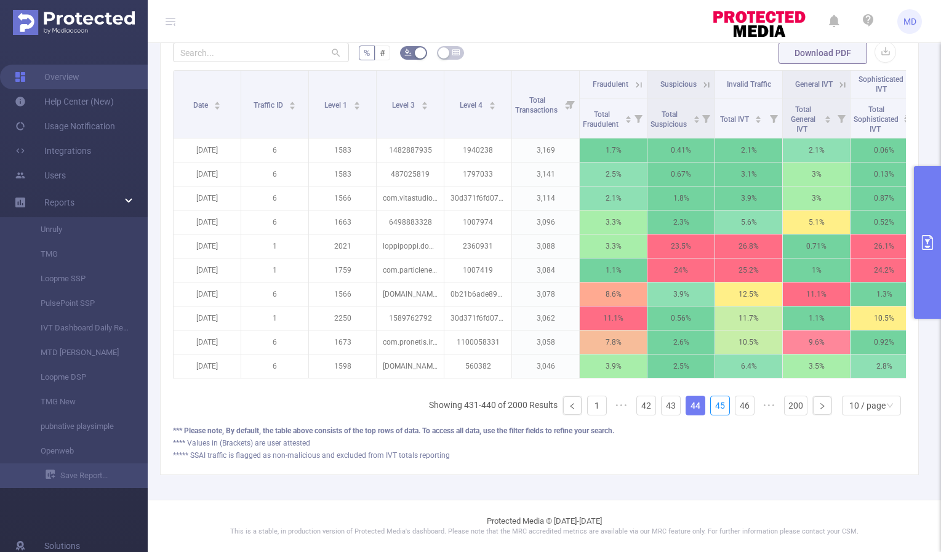
click at [712, 409] on link "45" at bounding box center [720, 406] width 18 height 18
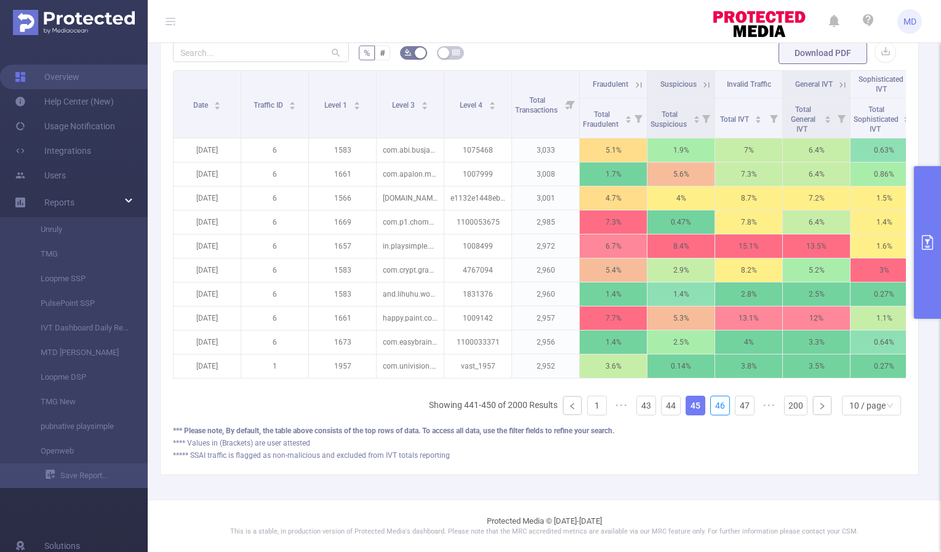
click at [712, 409] on link "46" at bounding box center [720, 406] width 18 height 18
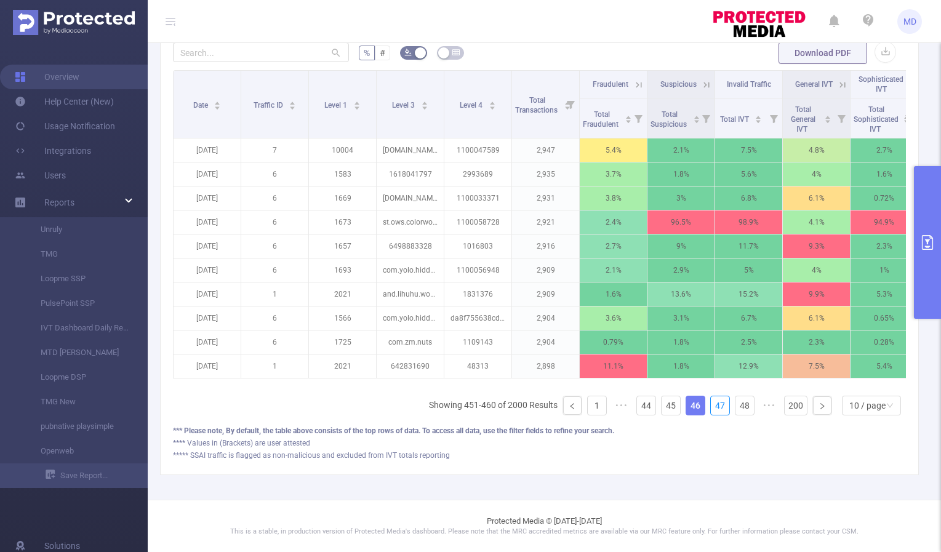
click at [712, 409] on link "47" at bounding box center [720, 406] width 18 height 18
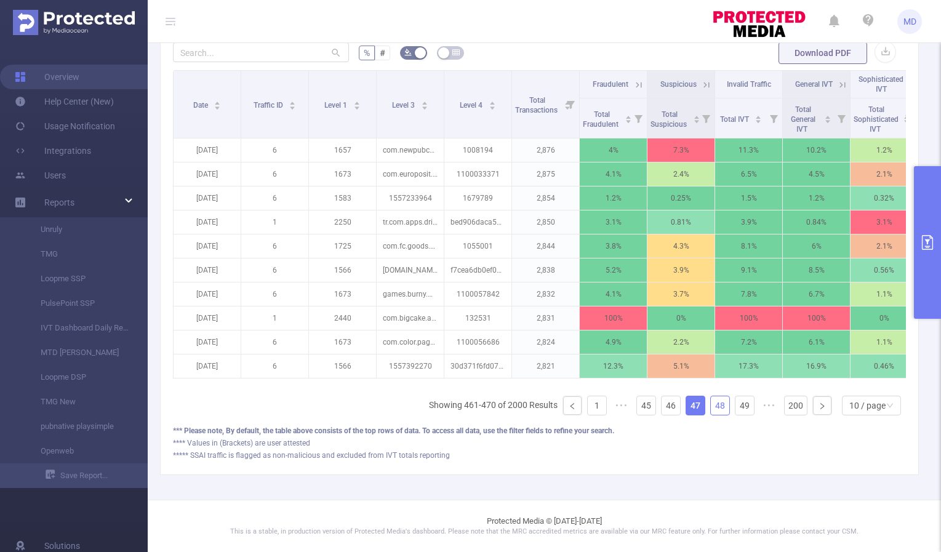
click at [714, 409] on link "48" at bounding box center [720, 406] width 18 height 18
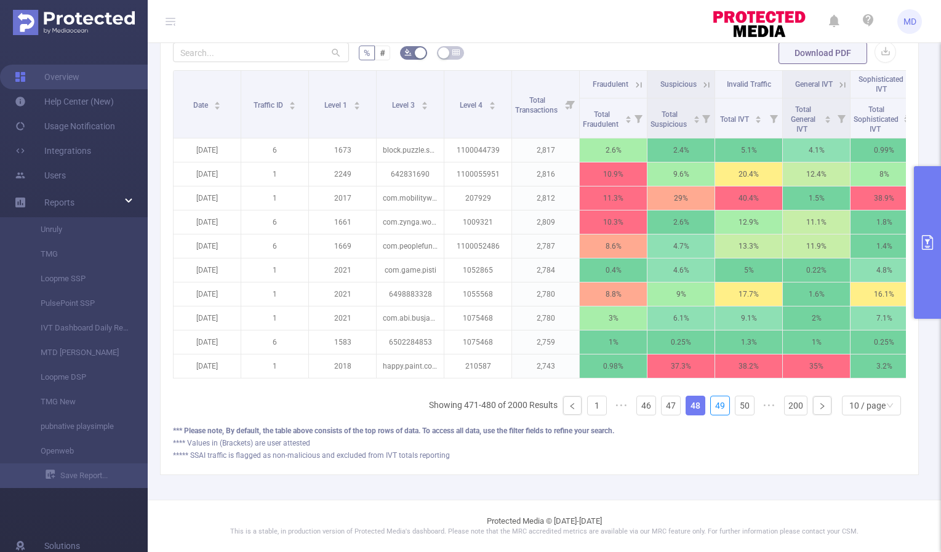
click at [714, 409] on link "49" at bounding box center [720, 406] width 18 height 18
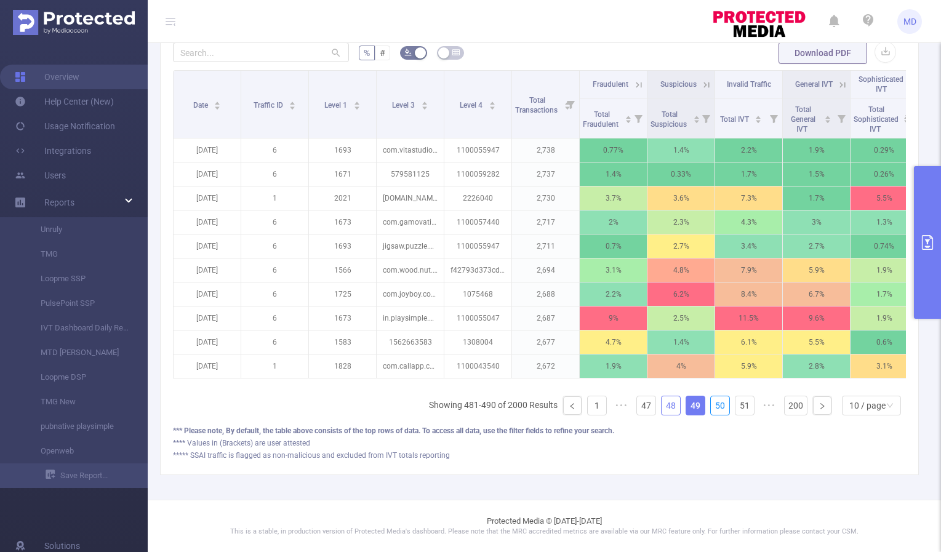
click at [714, 409] on link "50" at bounding box center [720, 406] width 18 height 18
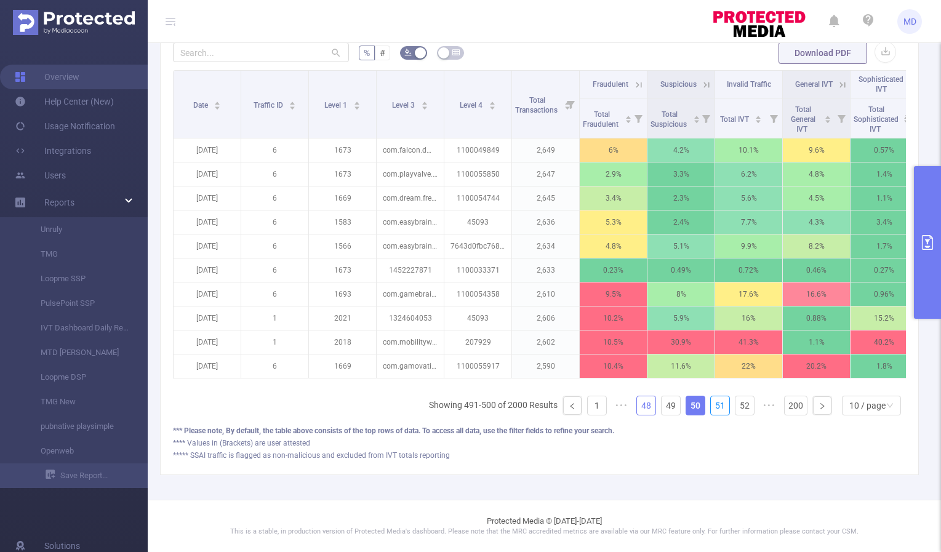
click at [714, 409] on link "51" at bounding box center [720, 406] width 18 height 18
